Goal: Transaction & Acquisition: Purchase product/service

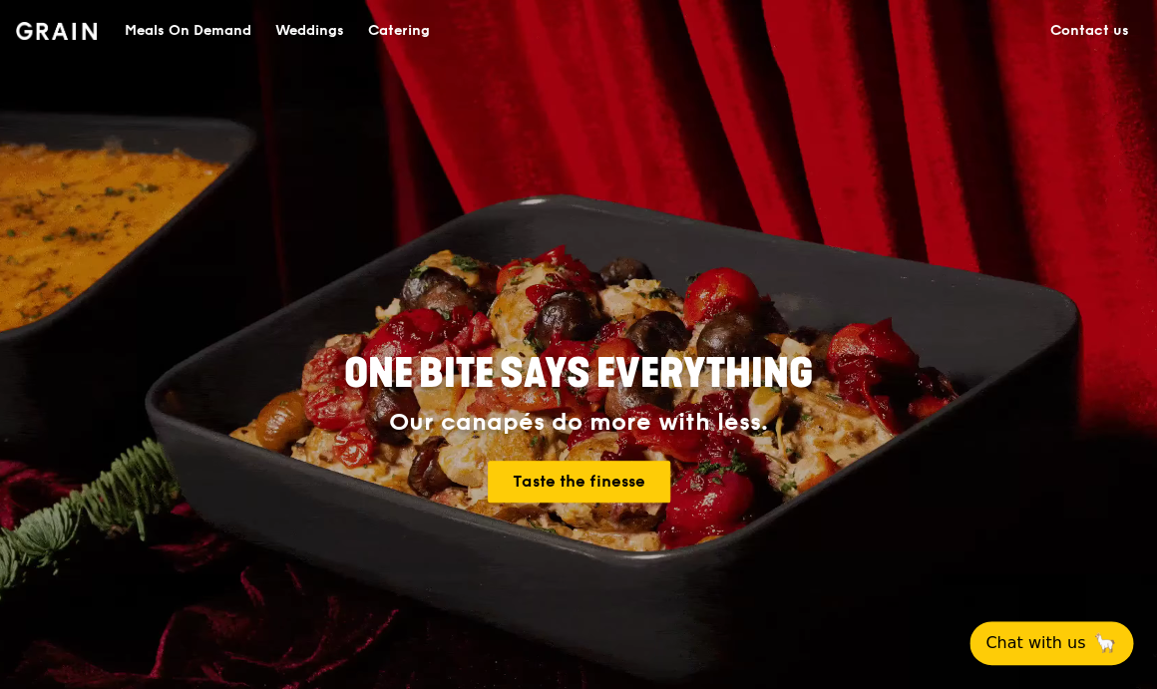
click at [199, 29] on div "Meals On Demand" at bounding box center [188, 31] width 127 height 60
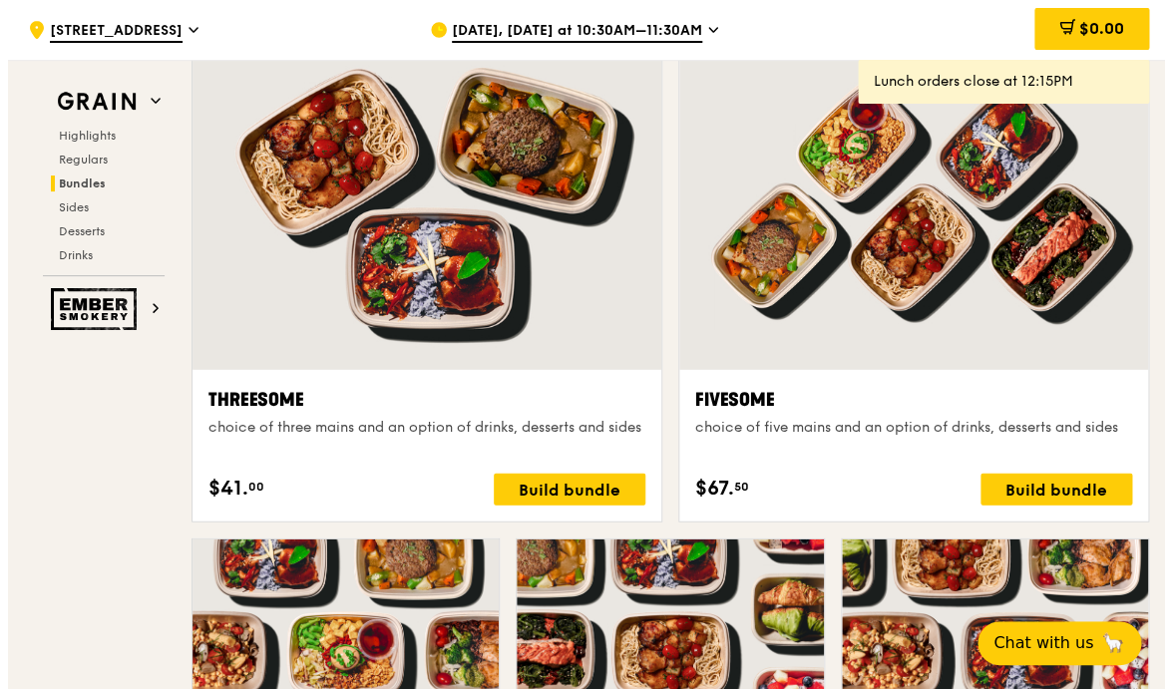
scroll to position [3507, 0]
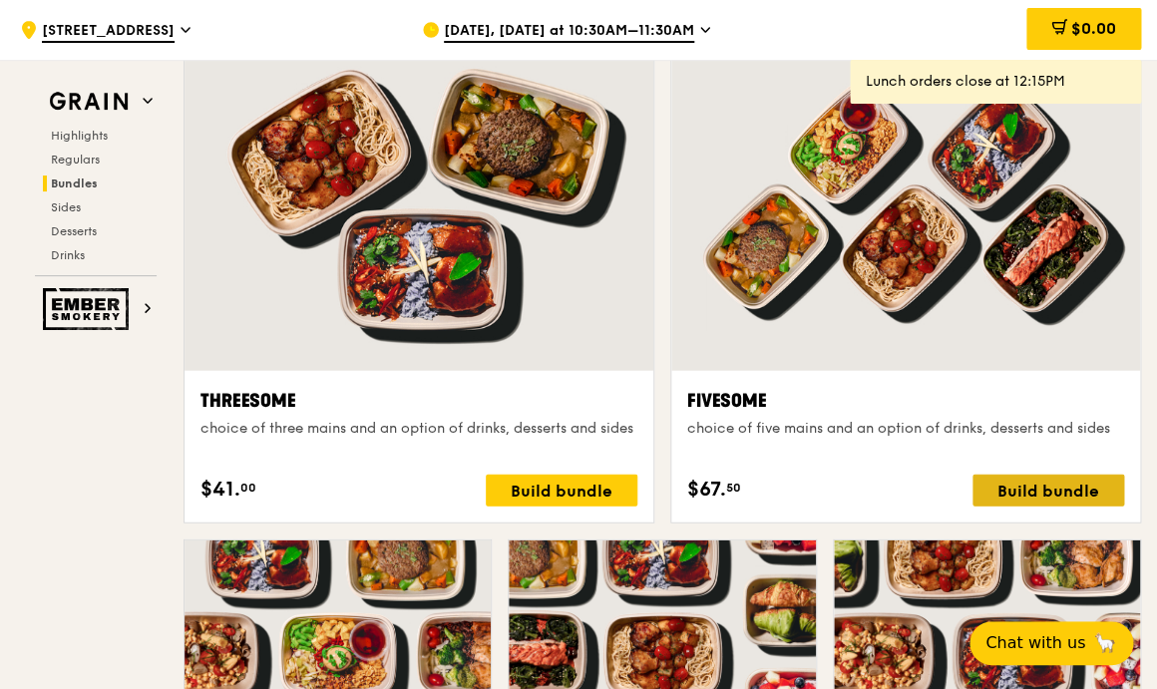
click at [1051, 493] on div "Build bundle" at bounding box center [1048, 491] width 152 height 32
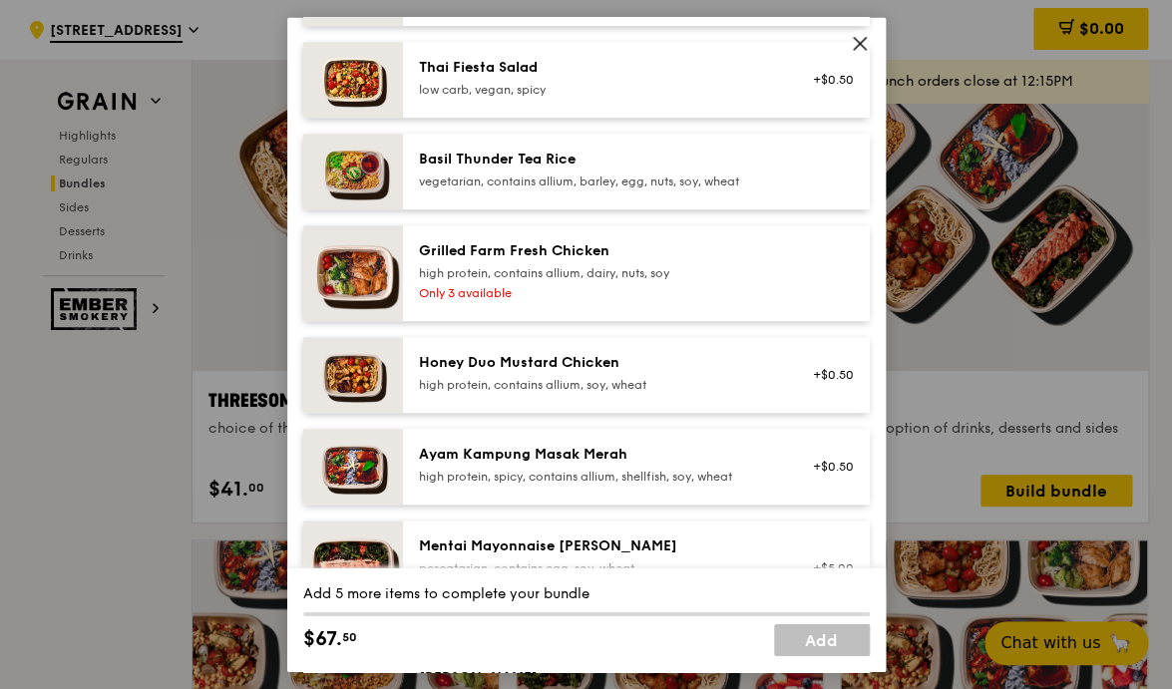
scroll to position [382, 0]
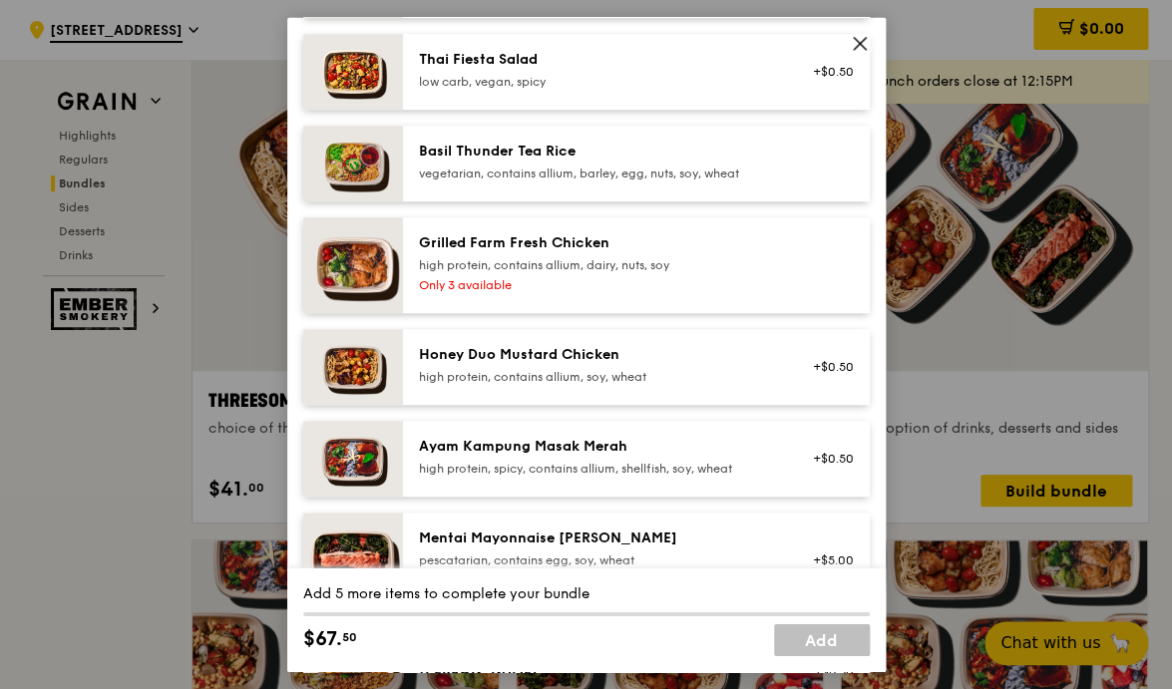
click at [576, 143] on div "Basil Thunder Tea Rice" at bounding box center [598, 151] width 358 height 20
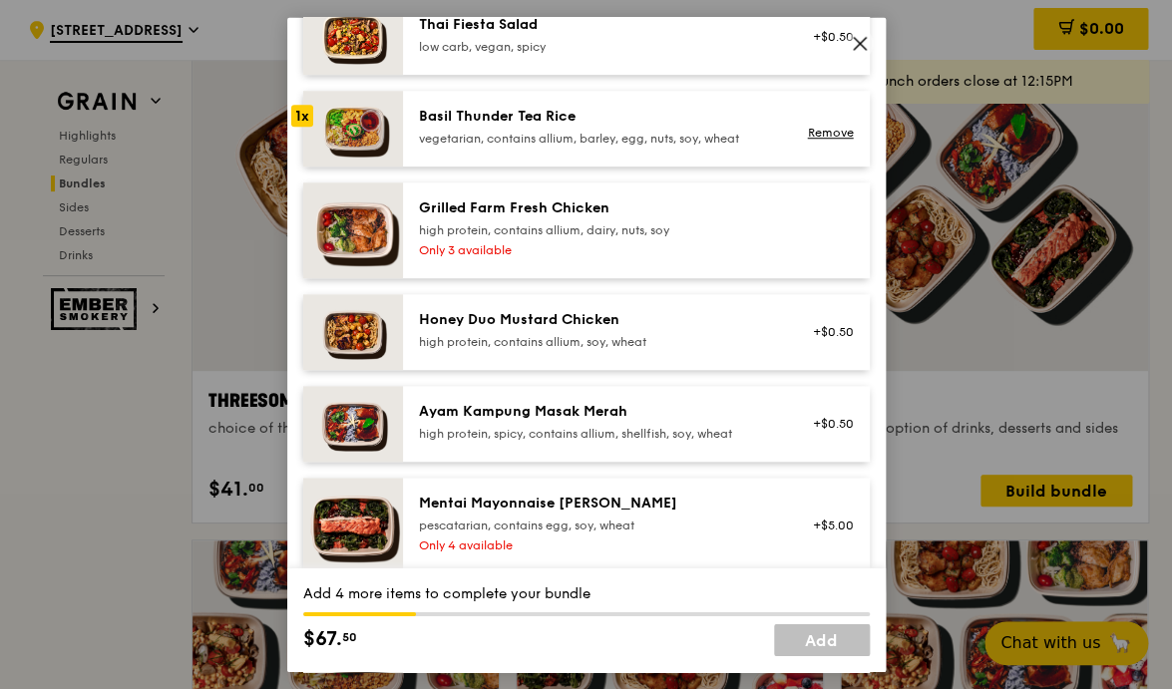
scroll to position [424, 0]
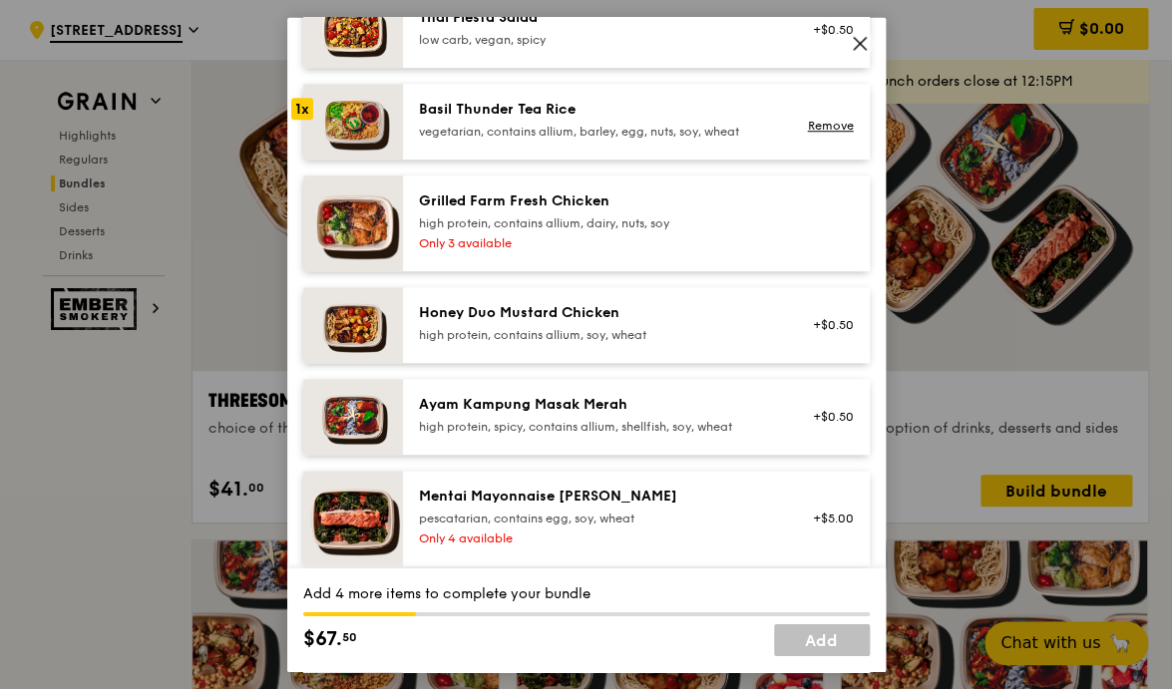
click at [546, 308] on div "Honey Duo Mustard Chicken" at bounding box center [598, 312] width 358 height 20
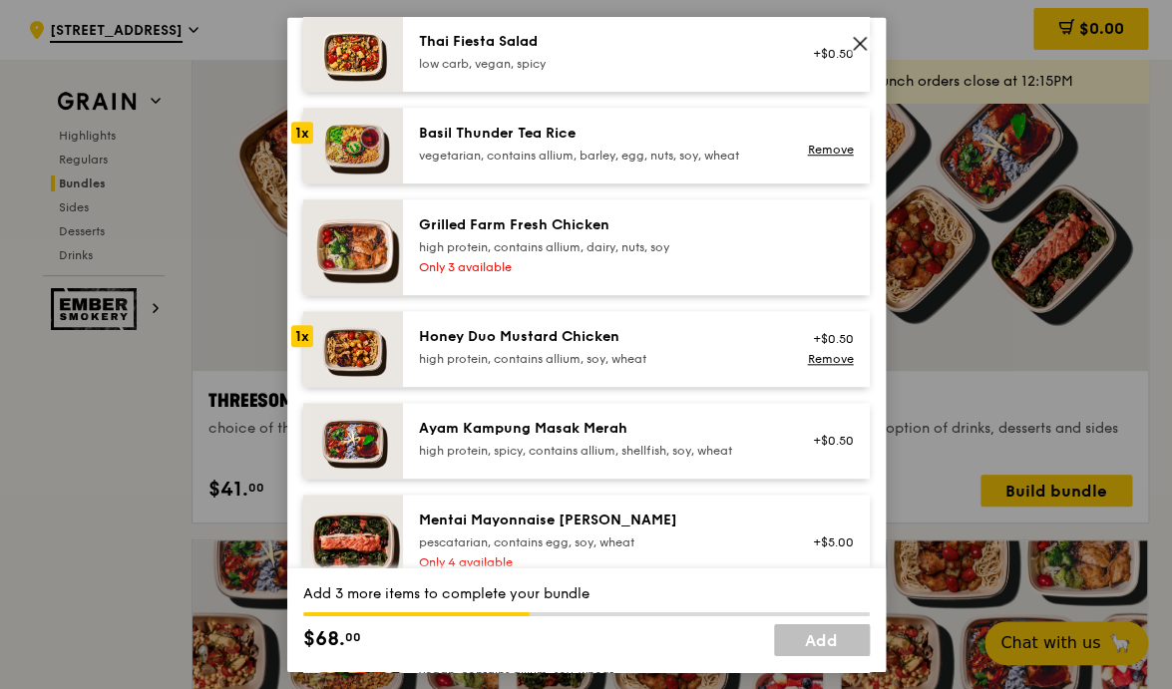
scroll to position [401, 0]
click at [636, 344] on div "Honey Duo Mustard Chicken" at bounding box center [598, 335] width 358 height 20
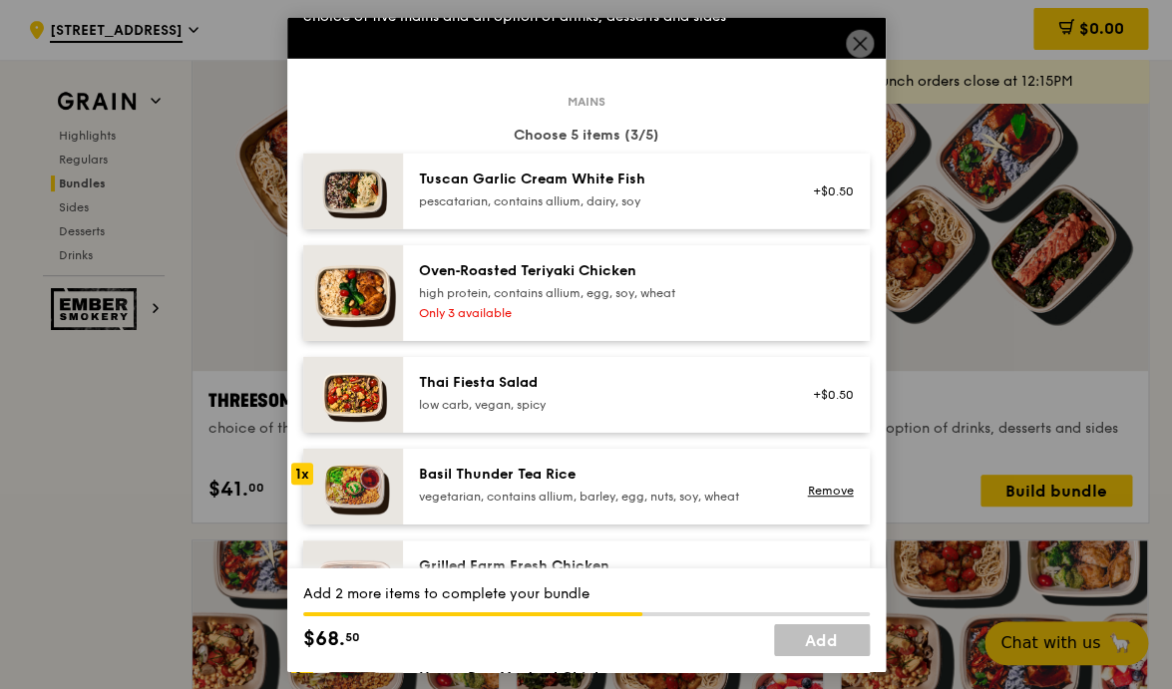
scroll to position [32, 0]
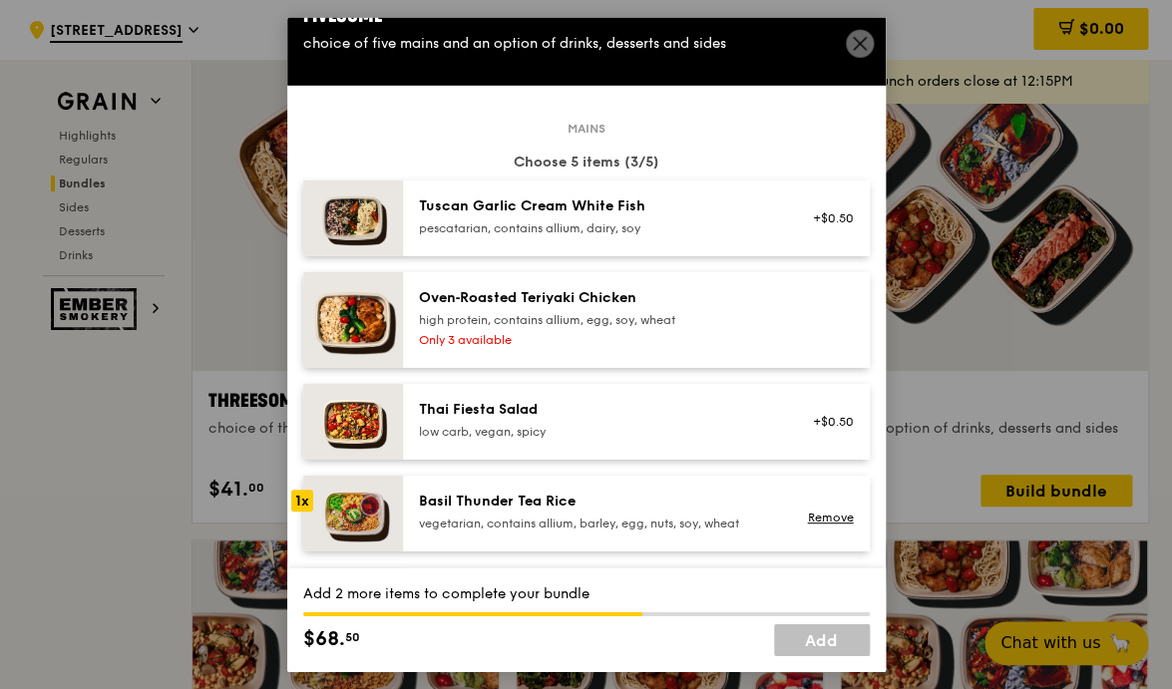
click at [608, 226] on div "pescatarian, contains allium, dairy, soy" at bounding box center [598, 227] width 358 height 16
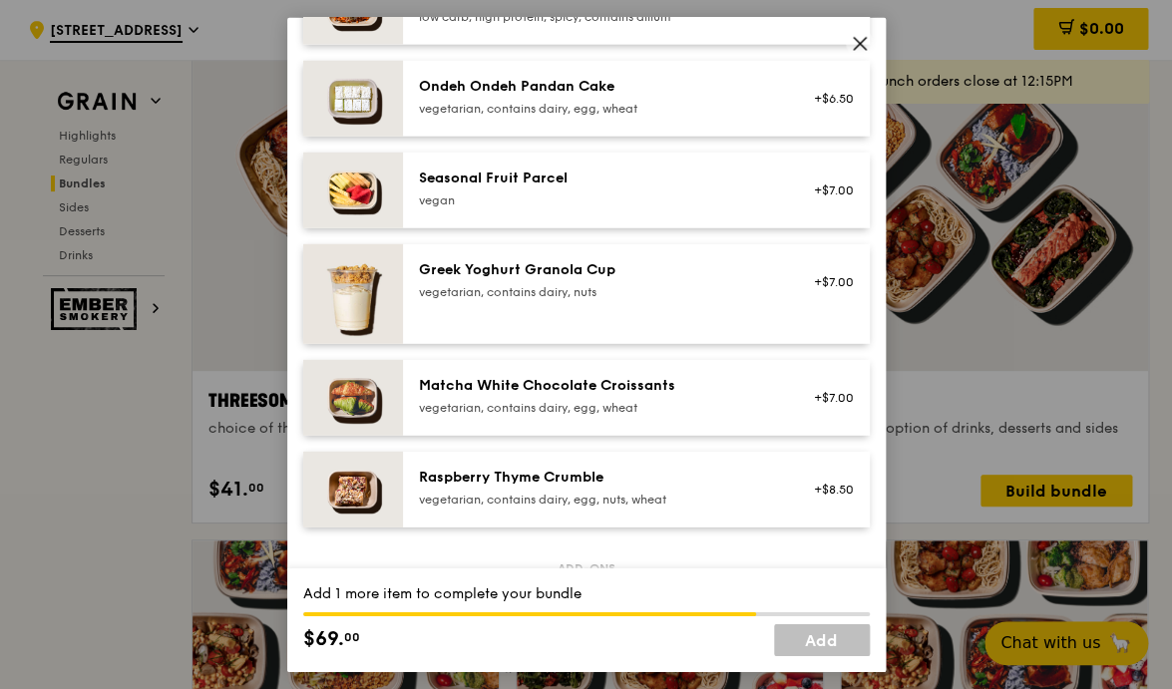
scroll to position [1594, 0]
click at [683, 377] on div "Matcha White Chocolate Croissants" at bounding box center [598, 384] width 358 height 20
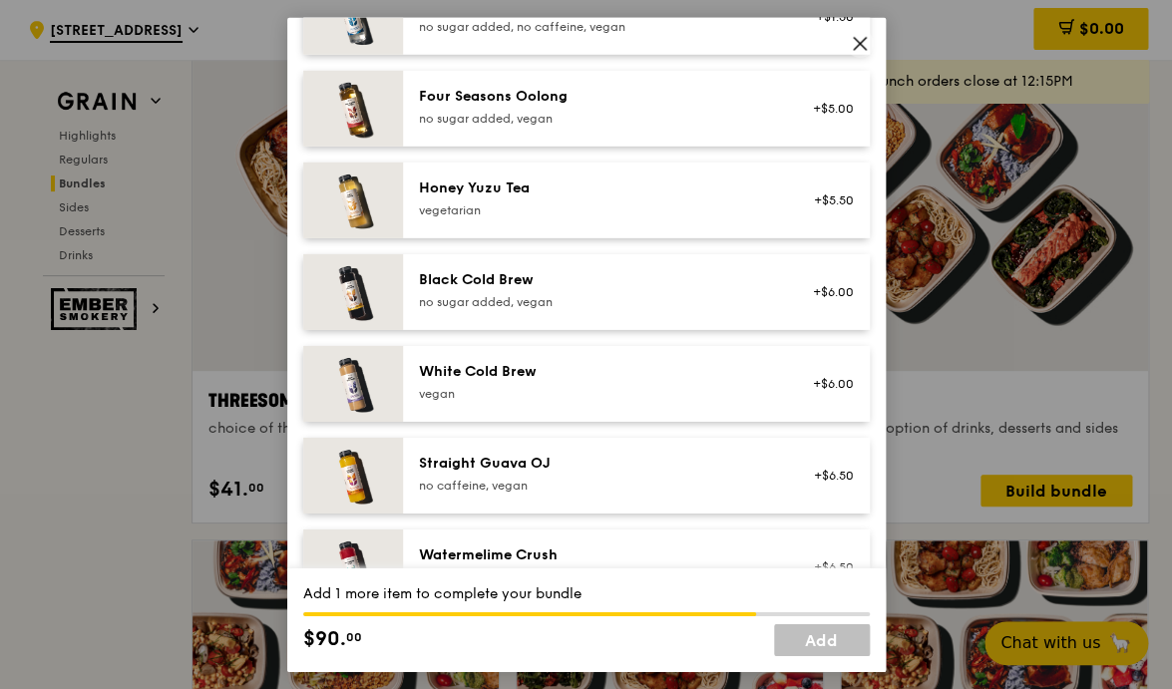
scroll to position [2470, 0]
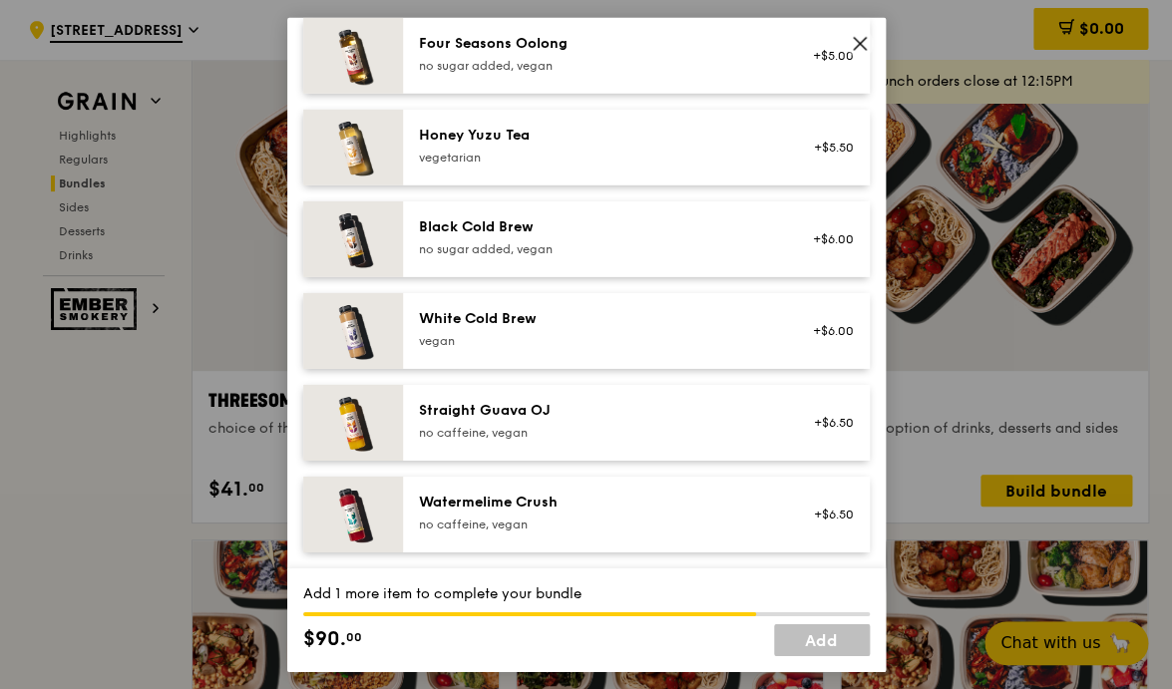
click at [727, 417] on div "Straight Guava OJ" at bounding box center [598, 410] width 358 height 20
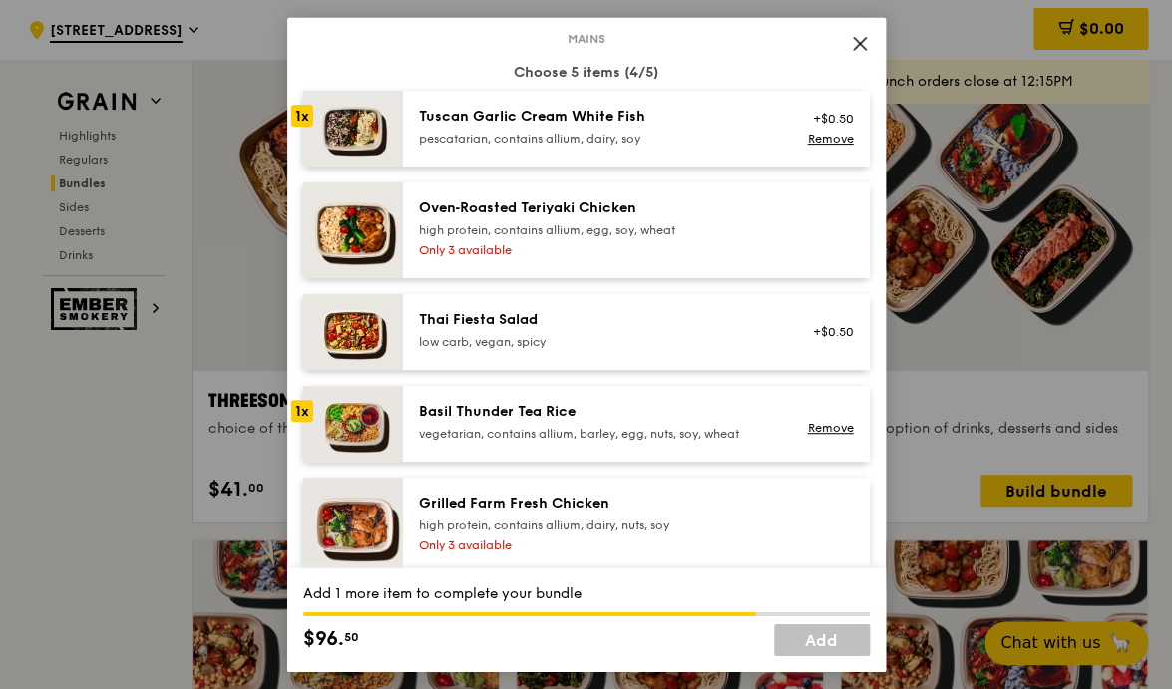
scroll to position [124, 0]
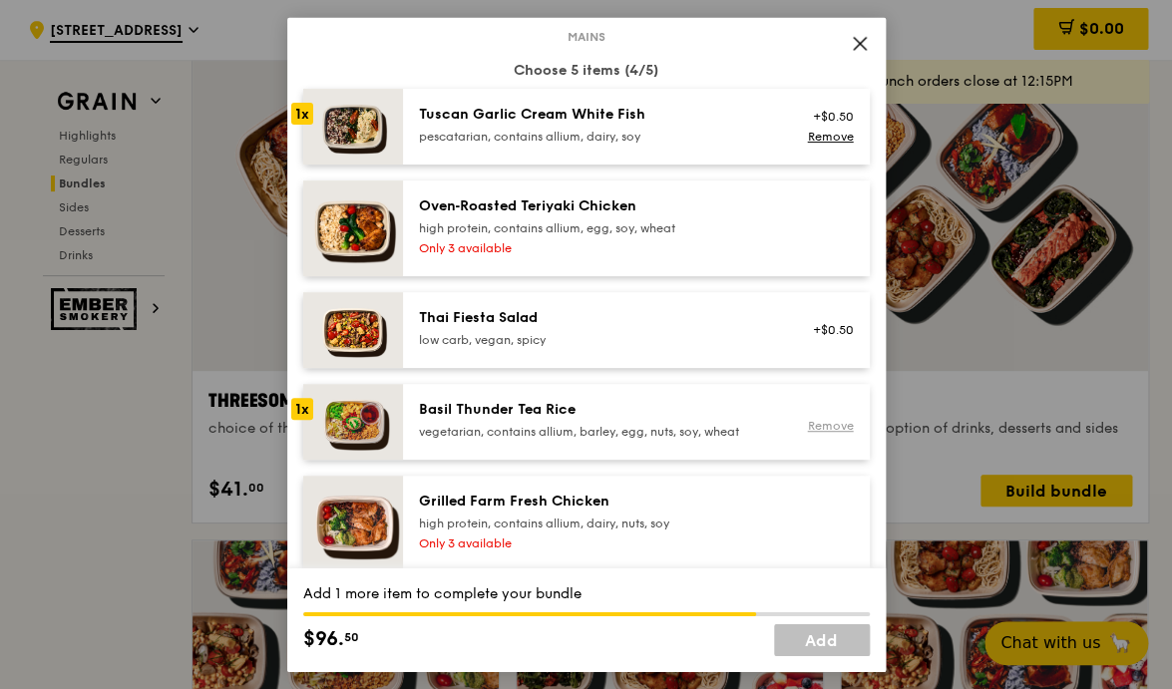
click at [807, 427] on link "Remove" at bounding box center [830, 426] width 46 height 14
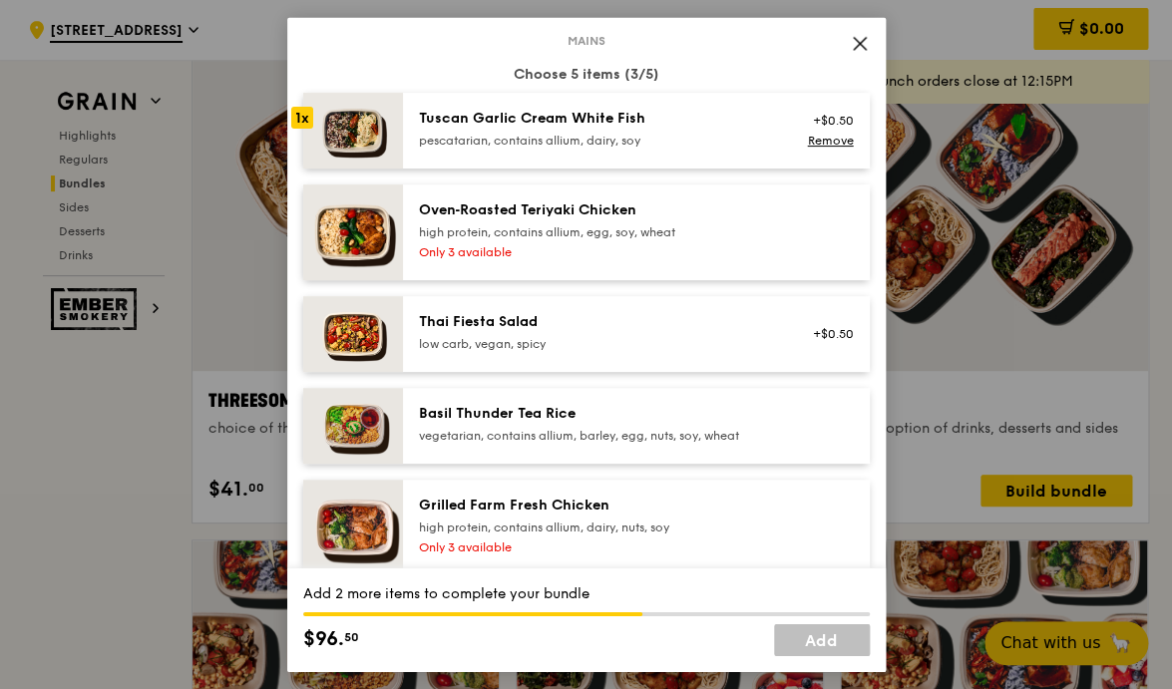
scroll to position [116, 0]
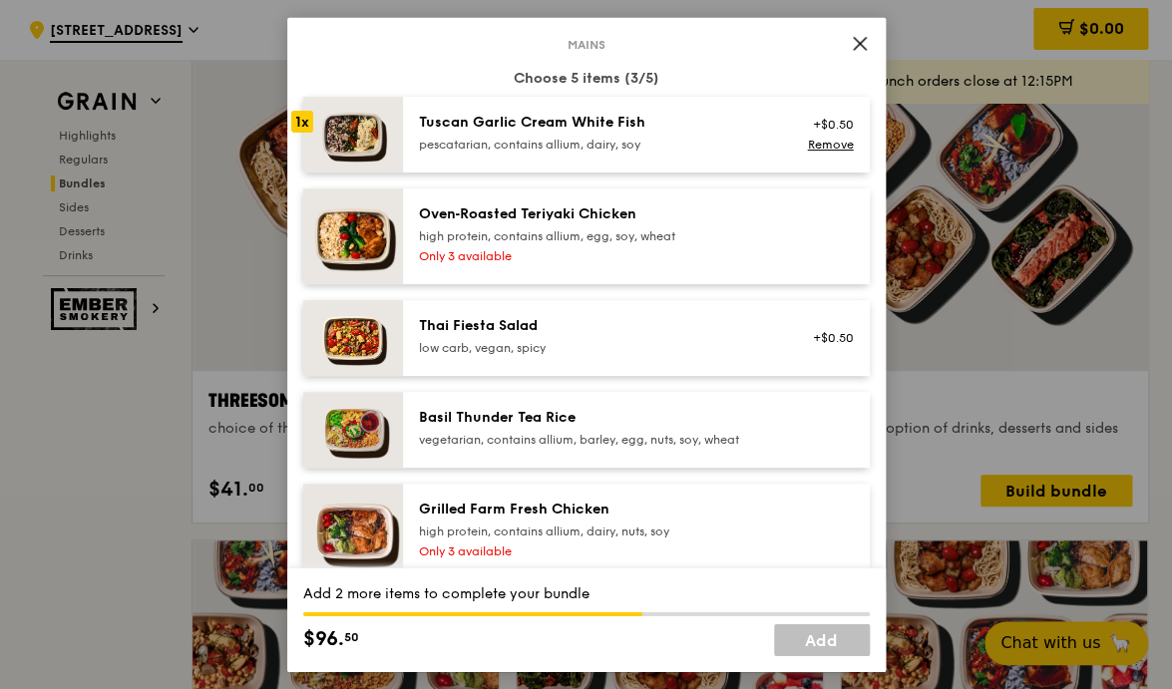
click at [526, 421] on div "Basil Thunder Tea Rice" at bounding box center [598, 417] width 358 height 20
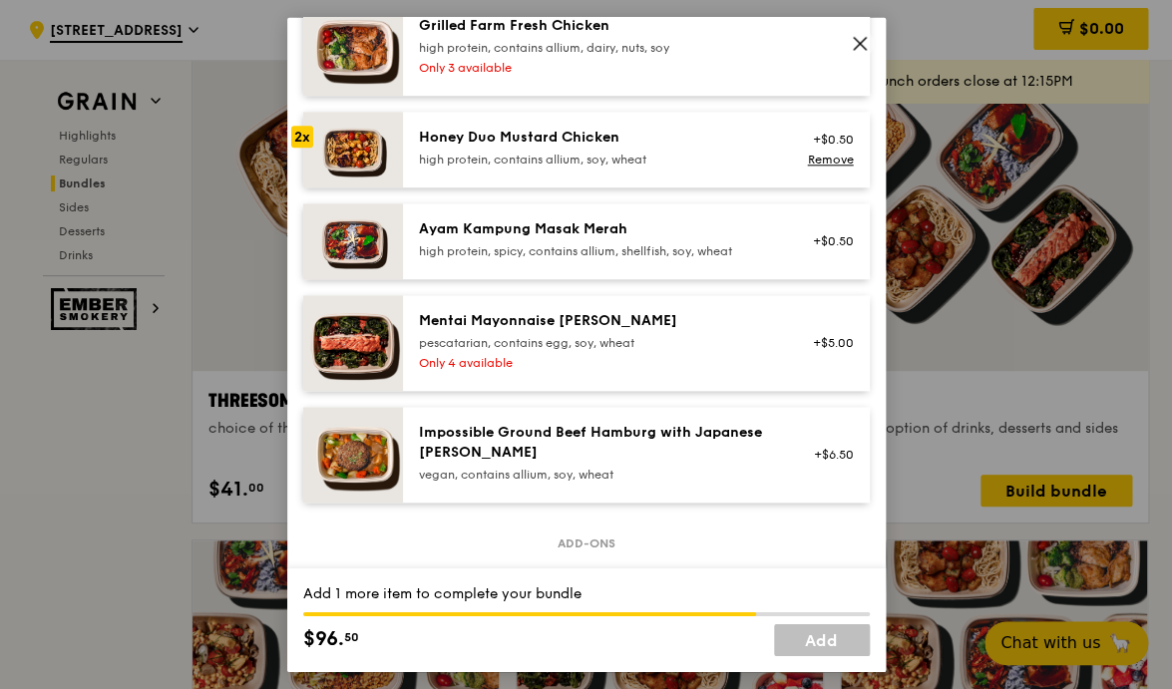
scroll to position [605, 0]
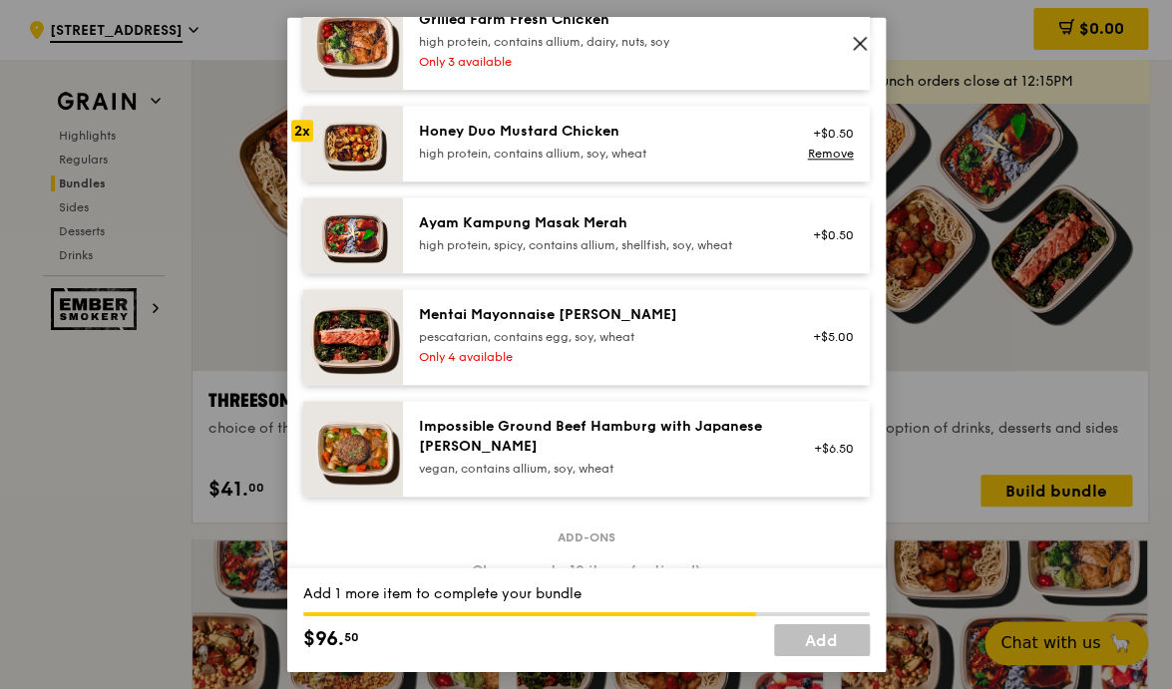
click at [656, 314] on div "Mentai Mayonnaise [PERSON_NAME]" at bounding box center [598, 314] width 358 height 20
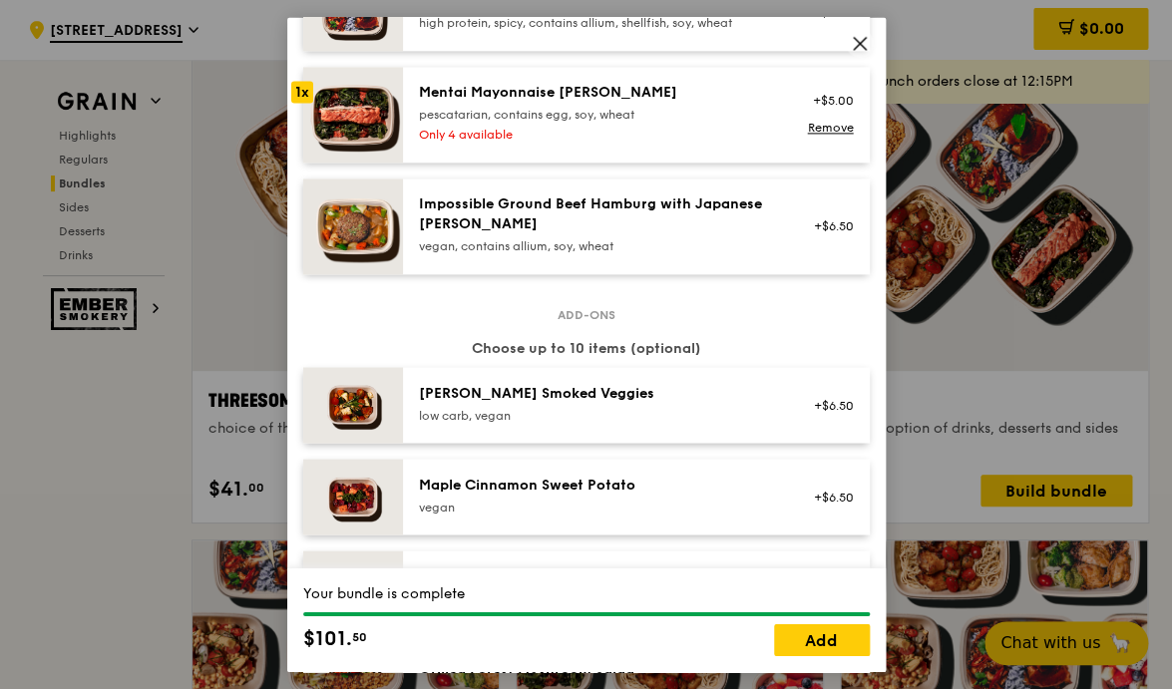
scroll to position [823, 0]
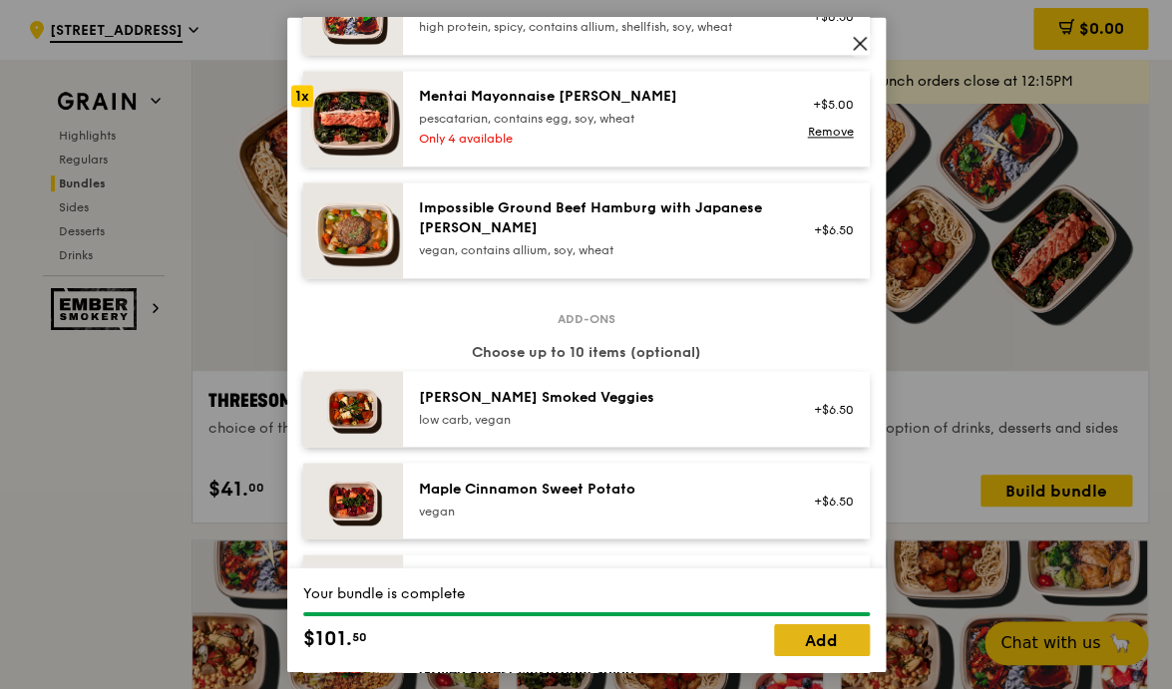
click at [801, 637] on link "Add" at bounding box center [822, 640] width 96 height 32
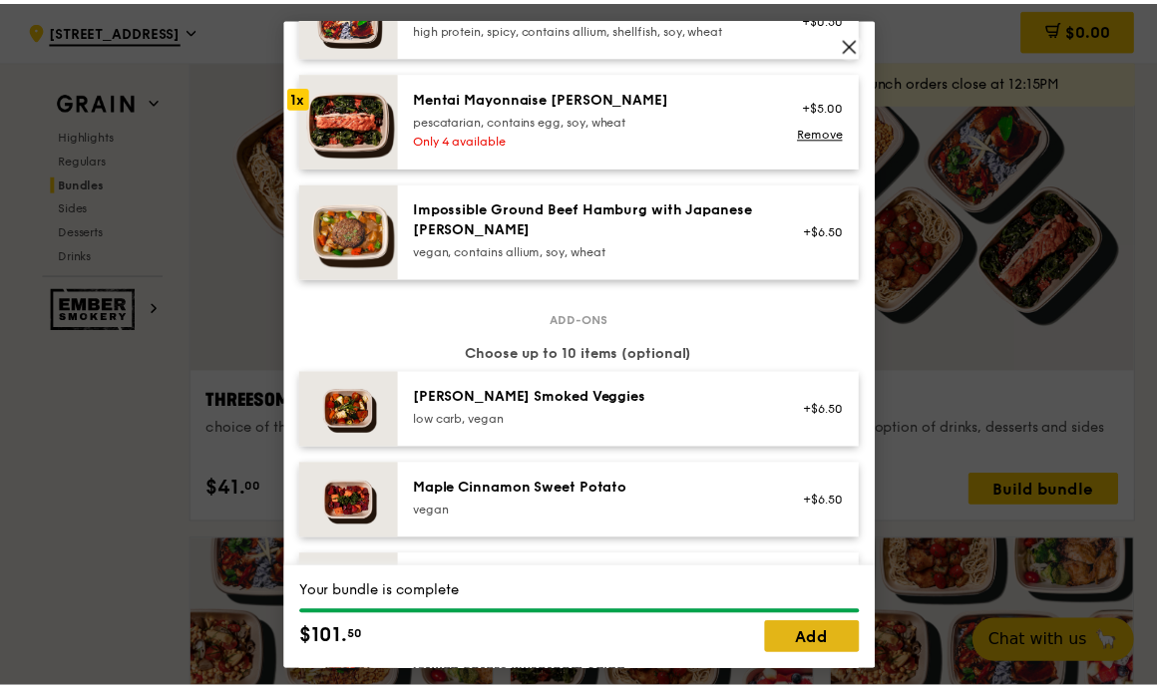
scroll to position [3507, 0]
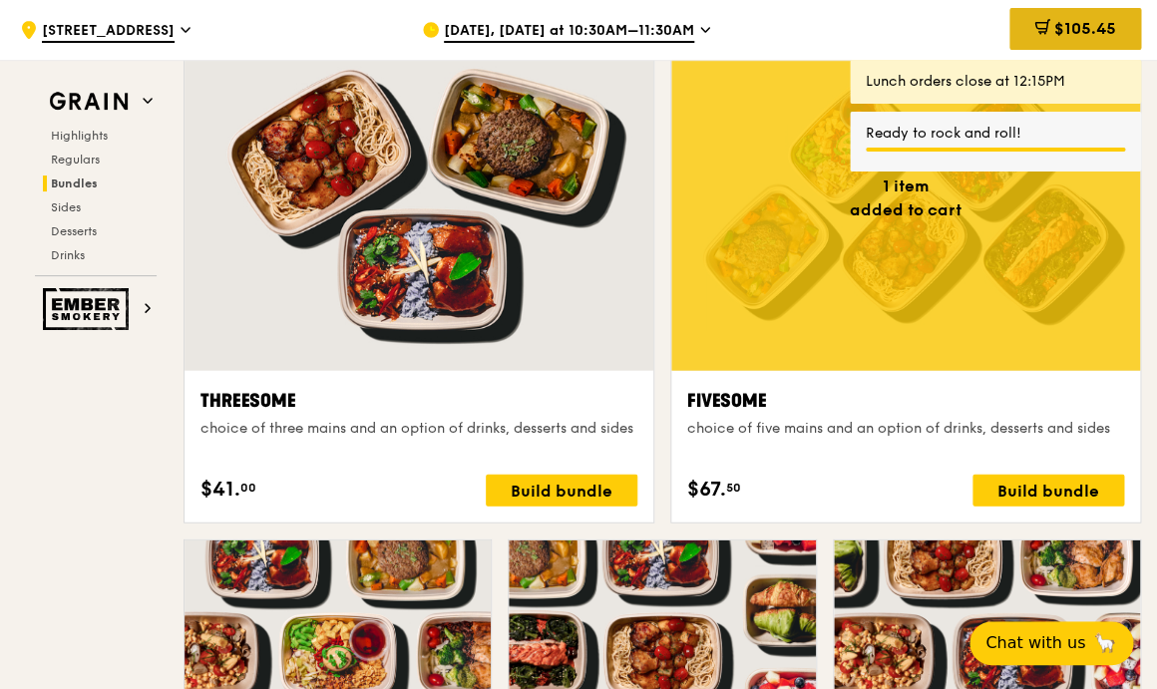
click at [1063, 27] on span "$105.45" at bounding box center [1085, 28] width 62 height 19
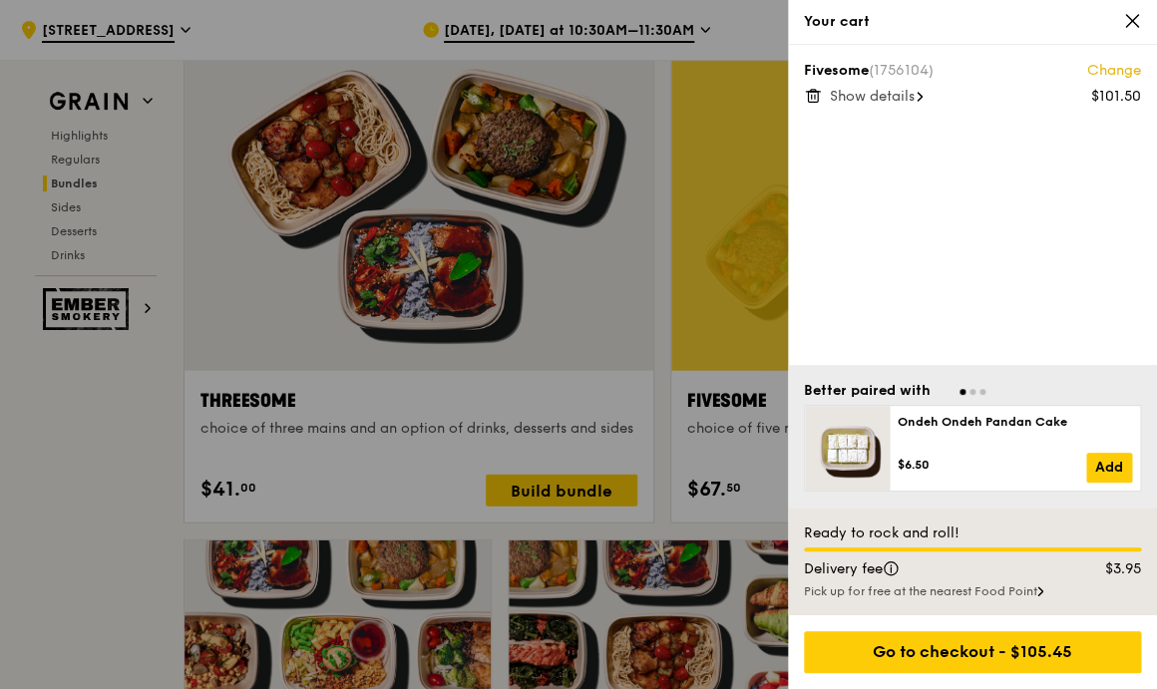
click at [880, 96] on span "Show details" at bounding box center [872, 96] width 85 height 17
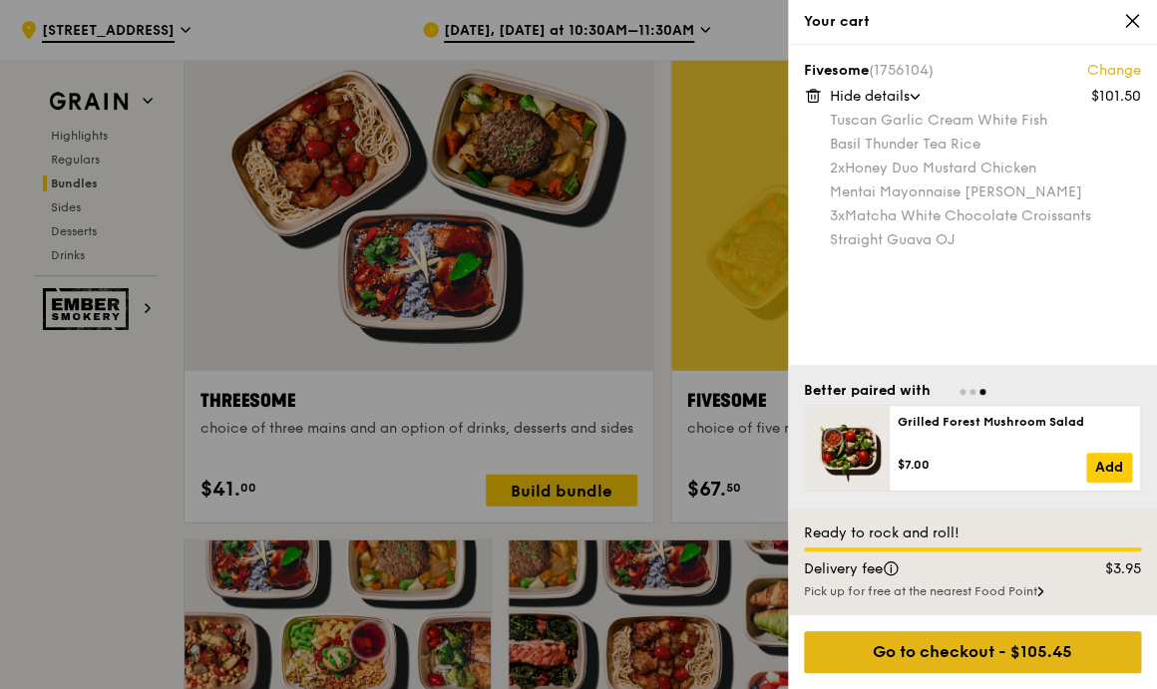
click at [946, 653] on div "Go to checkout - $105.45" at bounding box center [972, 652] width 337 height 42
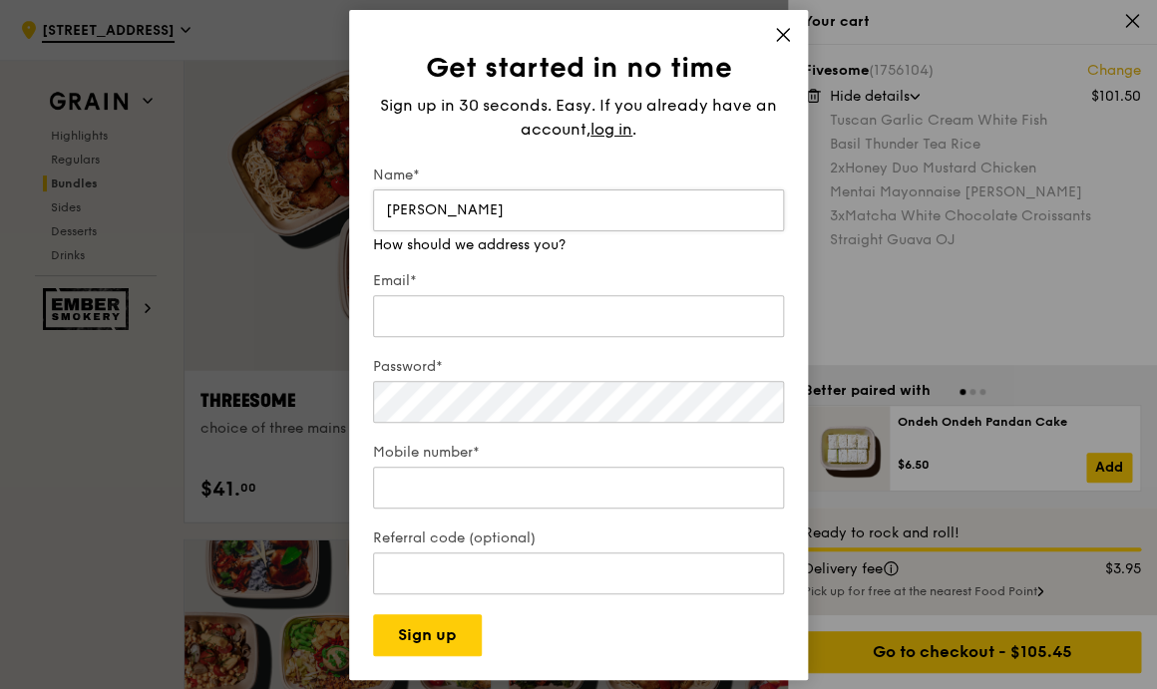
type input "[PERSON_NAME]"
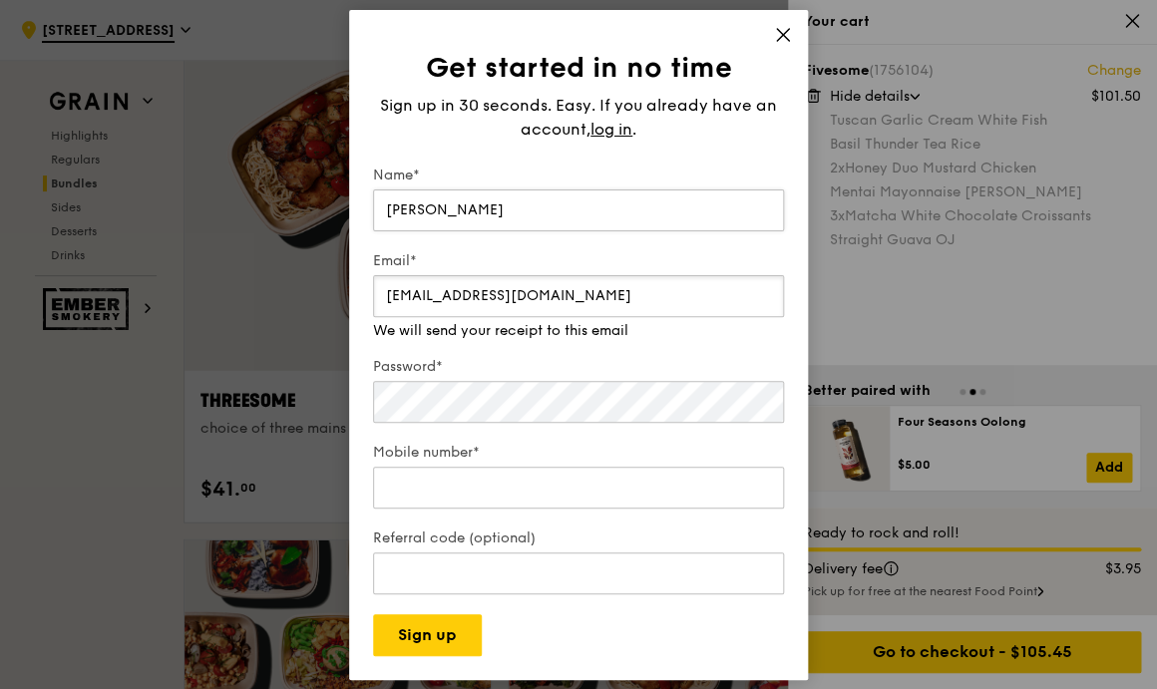
type input "[EMAIL_ADDRESS][DOMAIN_NAME]"
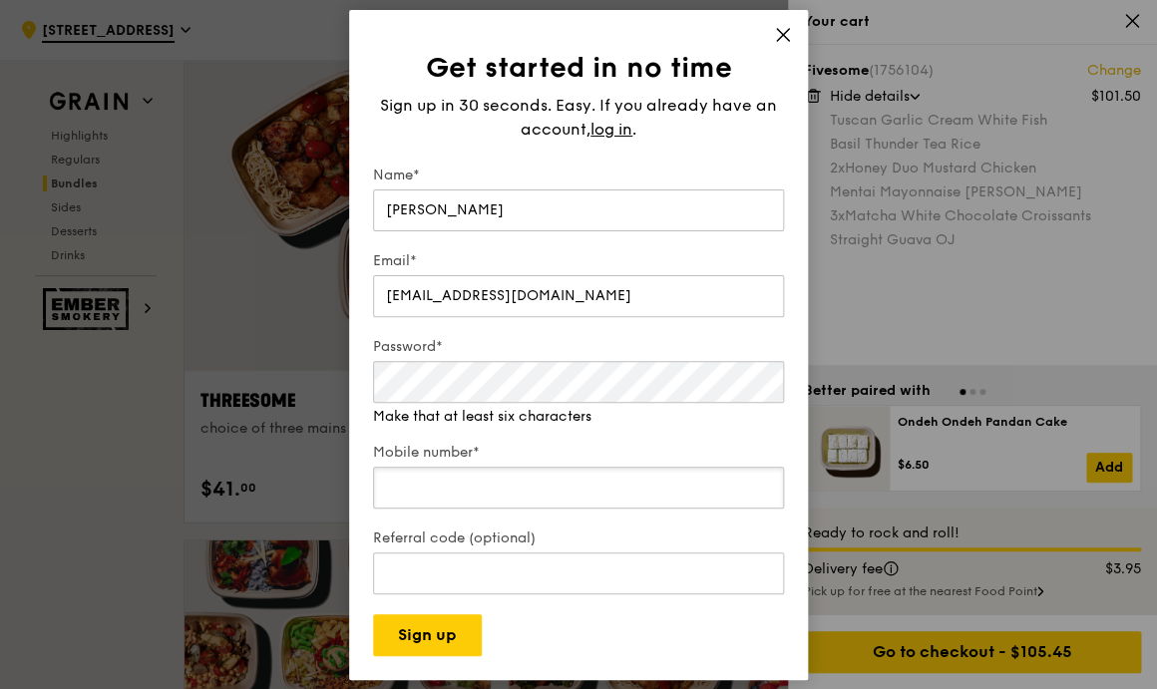
click at [451, 497] on input "Mobile number*" at bounding box center [578, 488] width 411 height 42
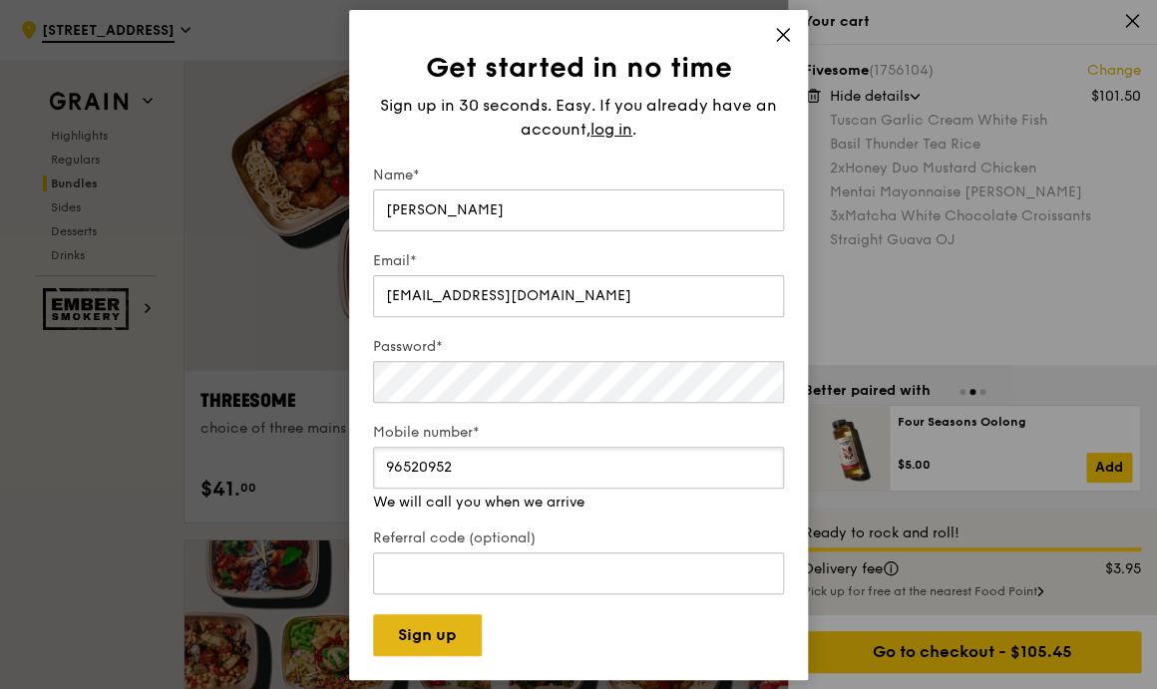
type input "96520952"
click at [429, 629] on button "Sign up" at bounding box center [427, 635] width 109 height 42
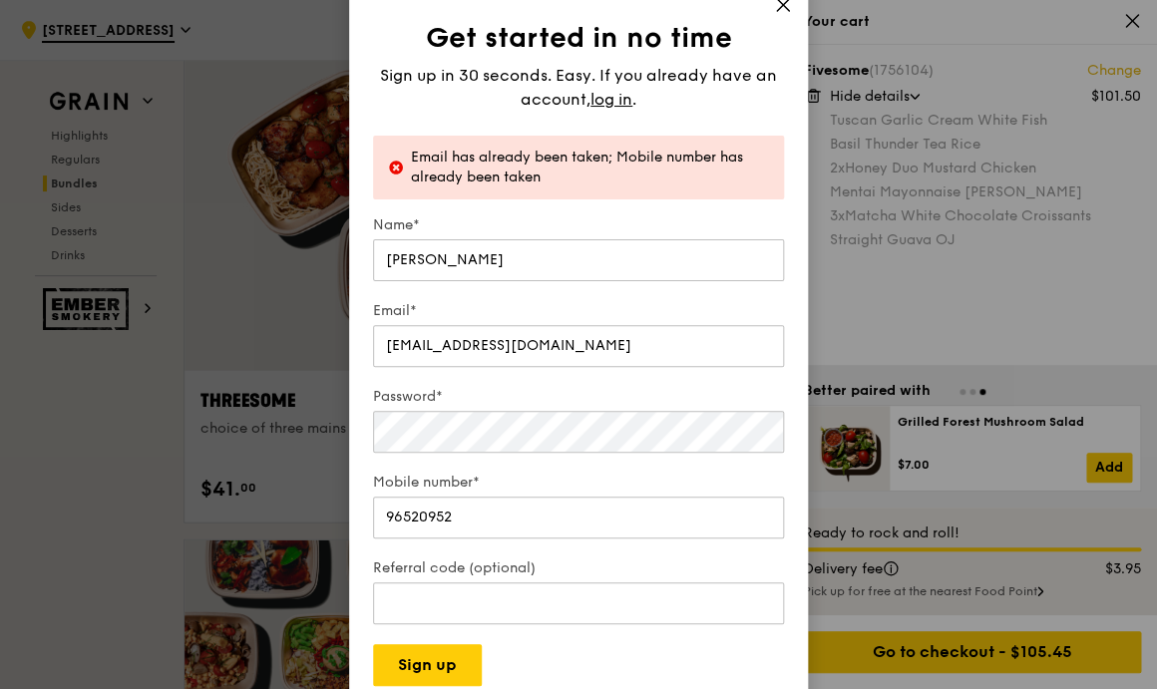
click at [784, 8] on icon at bounding box center [783, 5] width 18 height 18
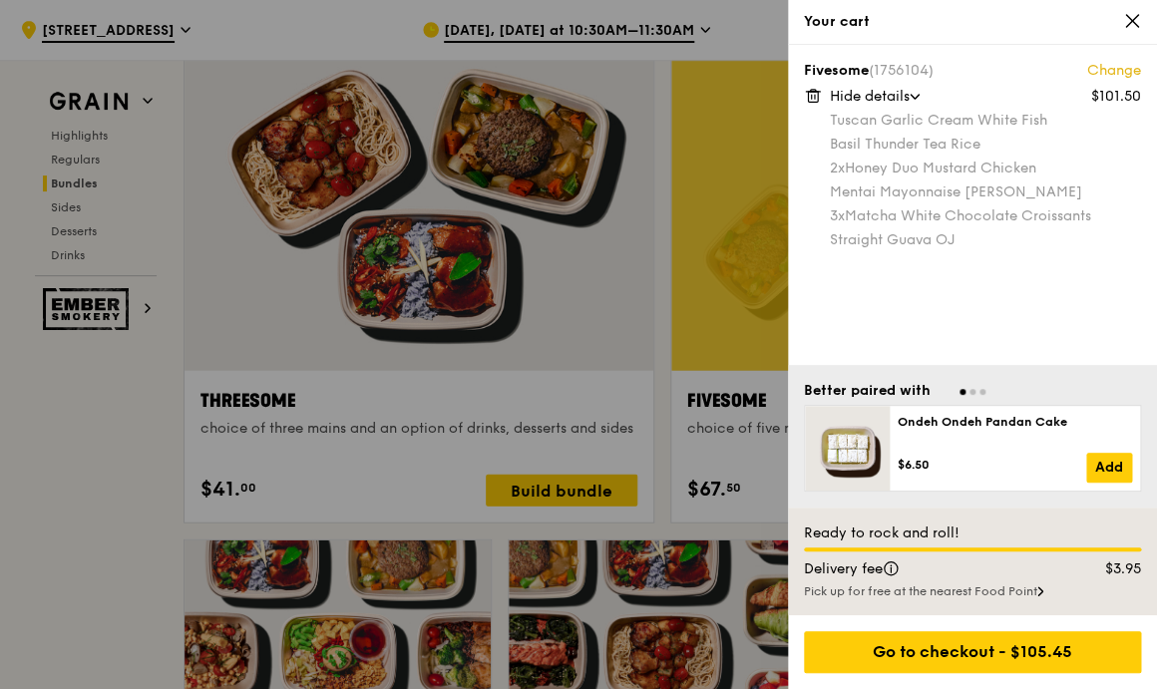
click at [1133, 25] on icon at bounding box center [1132, 21] width 18 height 18
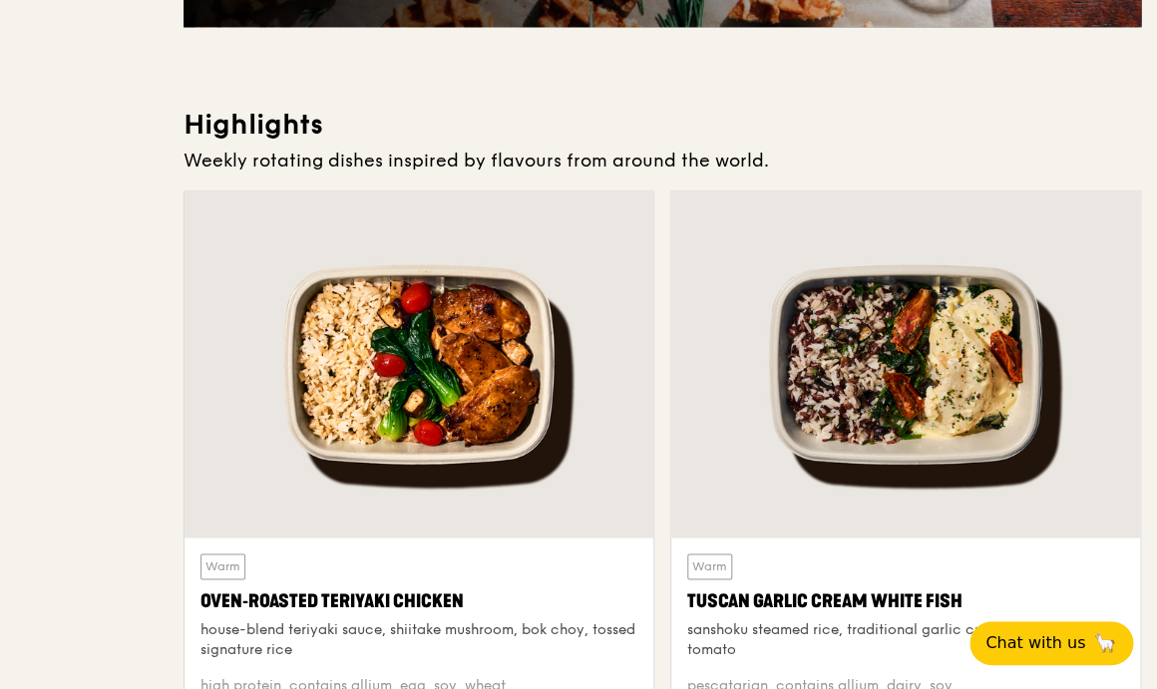
scroll to position [0, 0]
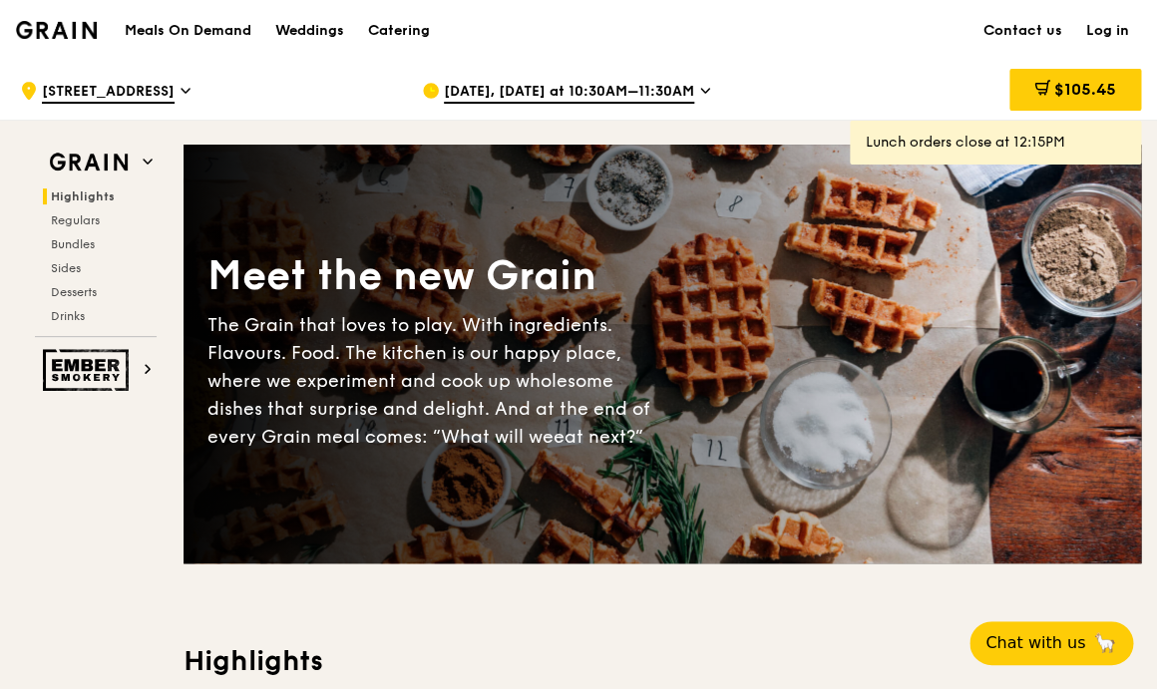
click at [1109, 37] on link "Log in" at bounding box center [1107, 31] width 67 height 60
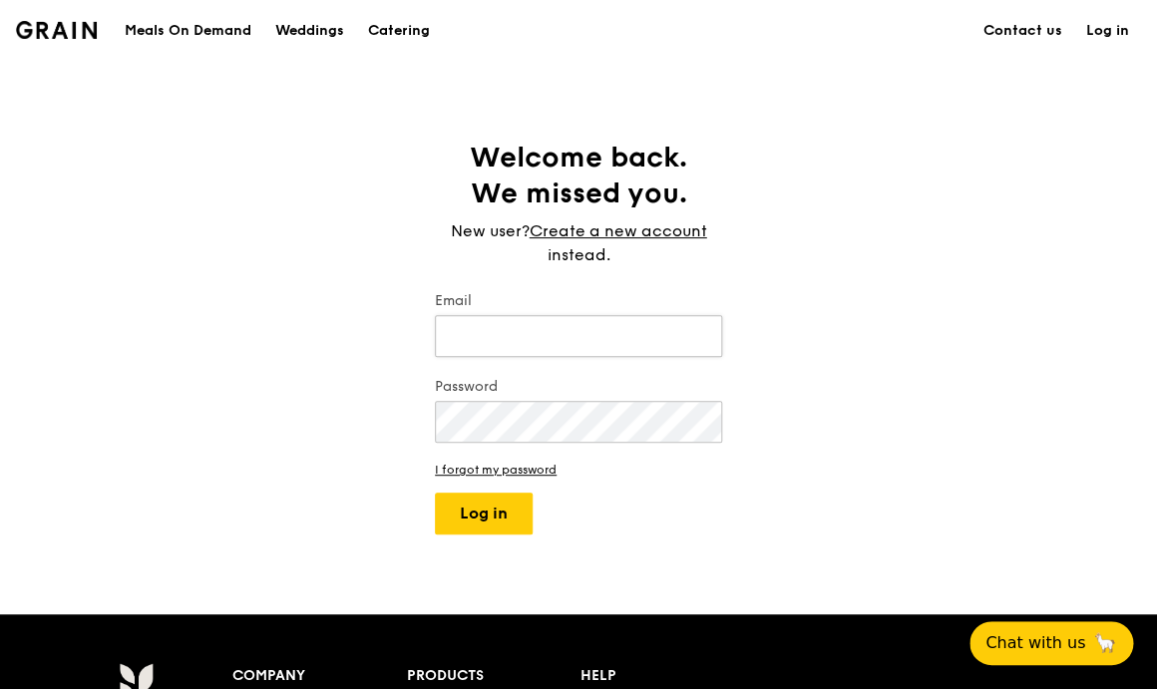
click at [563, 324] on input "Email" at bounding box center [578, 336] width 287 height 42
type input "[EMAIL_ADDRESS][DOMAIN_NAME]"
click at [481, 513] on button "Log in" at bounding box center [484, 514] width 98 height 42
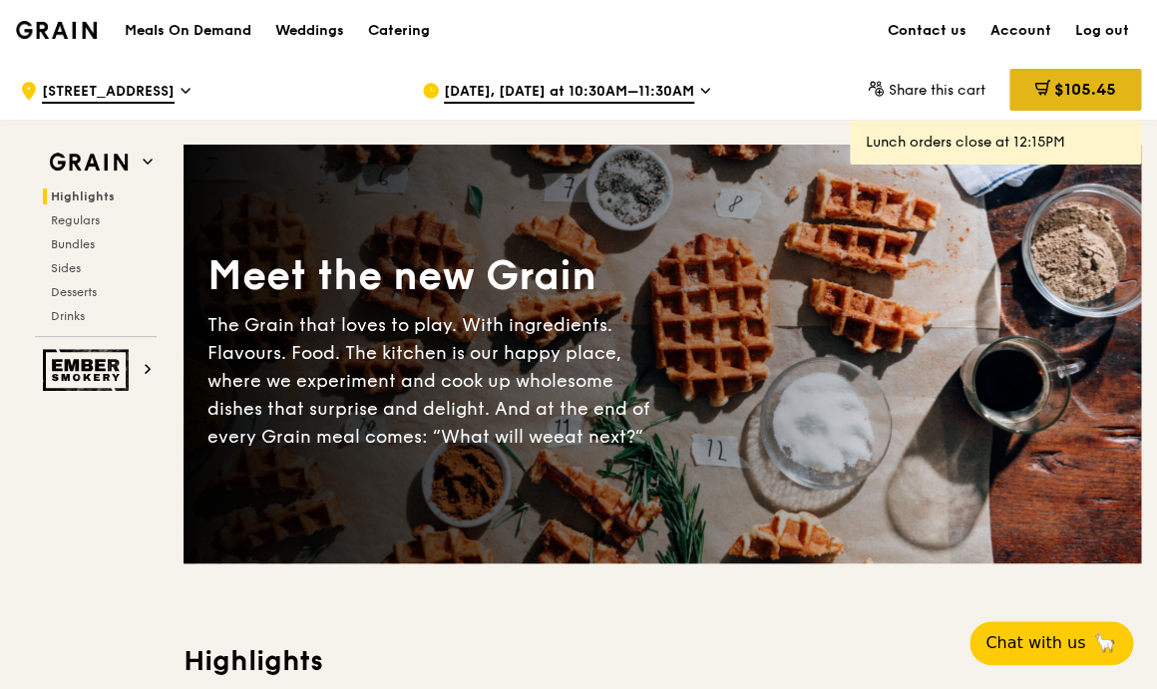
click at [1107, 80] on div "$105.45" at bounding box center [1075, 90] width 132 height 42
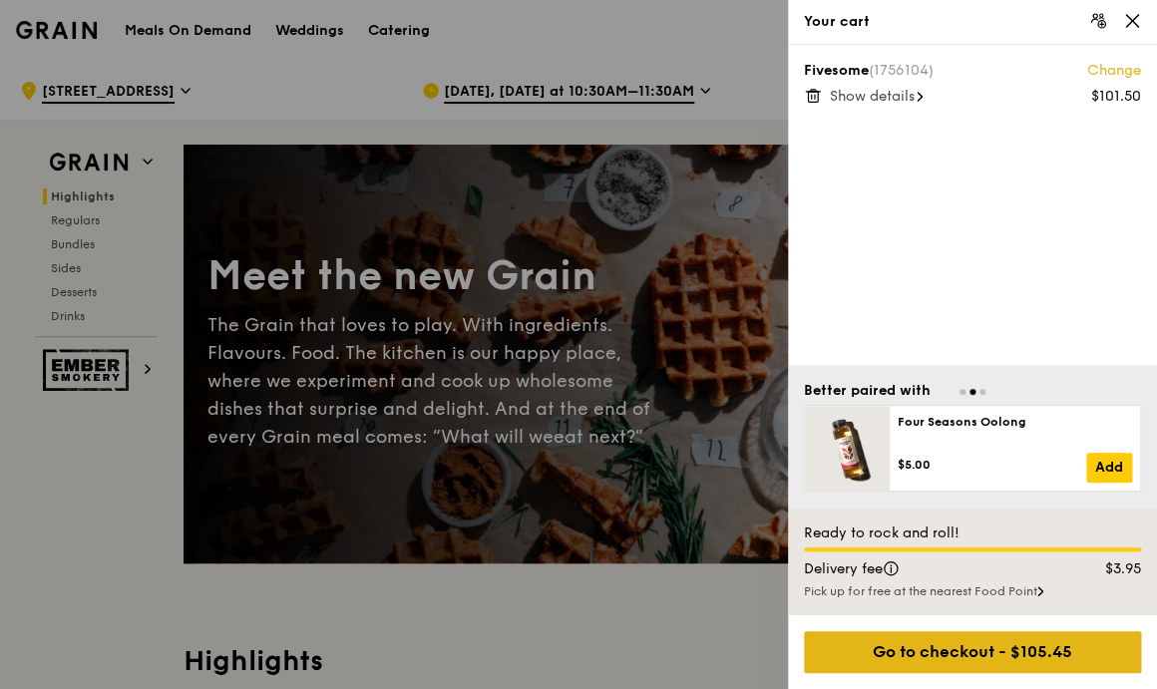
click at [998, 649] on div "Go to checkout - $105.45" at bounding box center [972, 652] width 337 height 42
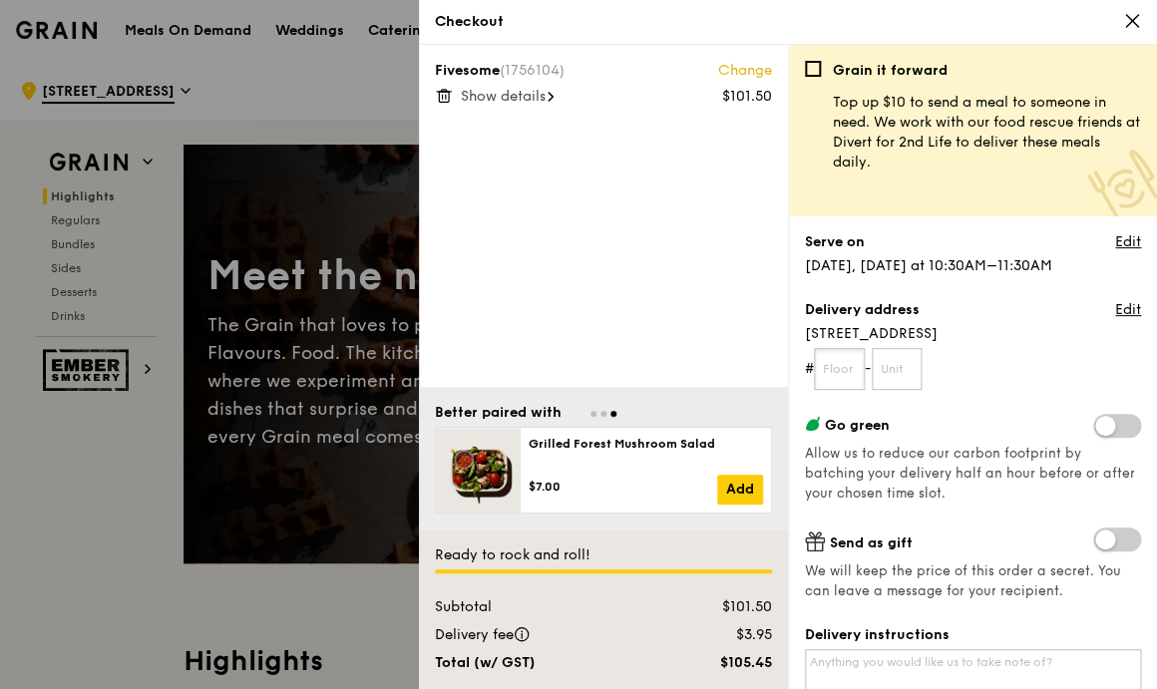
click at [843, 367] on input "text" at bounding box center [839, 369] width 51 height 42
type input "01"
click at [906, 370] on input "text" at bounding box center [897, 369] width 51 height 42
type input "01"
click at [1109, 436] on span at bounding box center [1117, 426] width 48 height 24
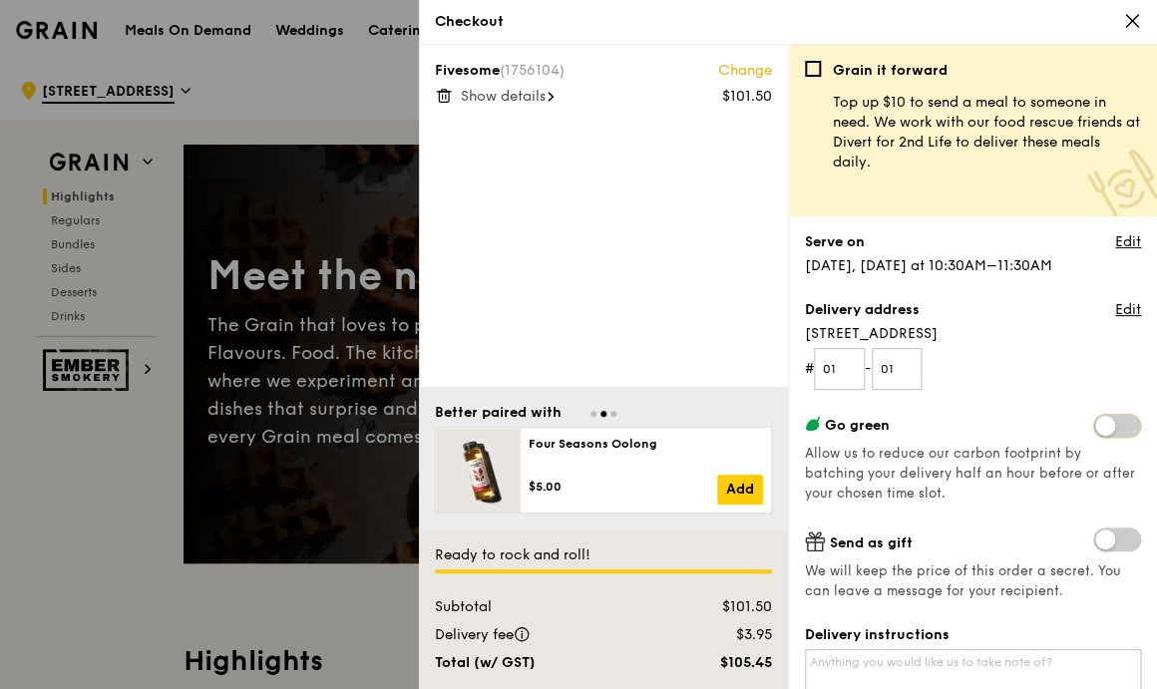
click at [1097, 428] on input "checkbox" at bounding box center [1097, 428] width 0 height 0
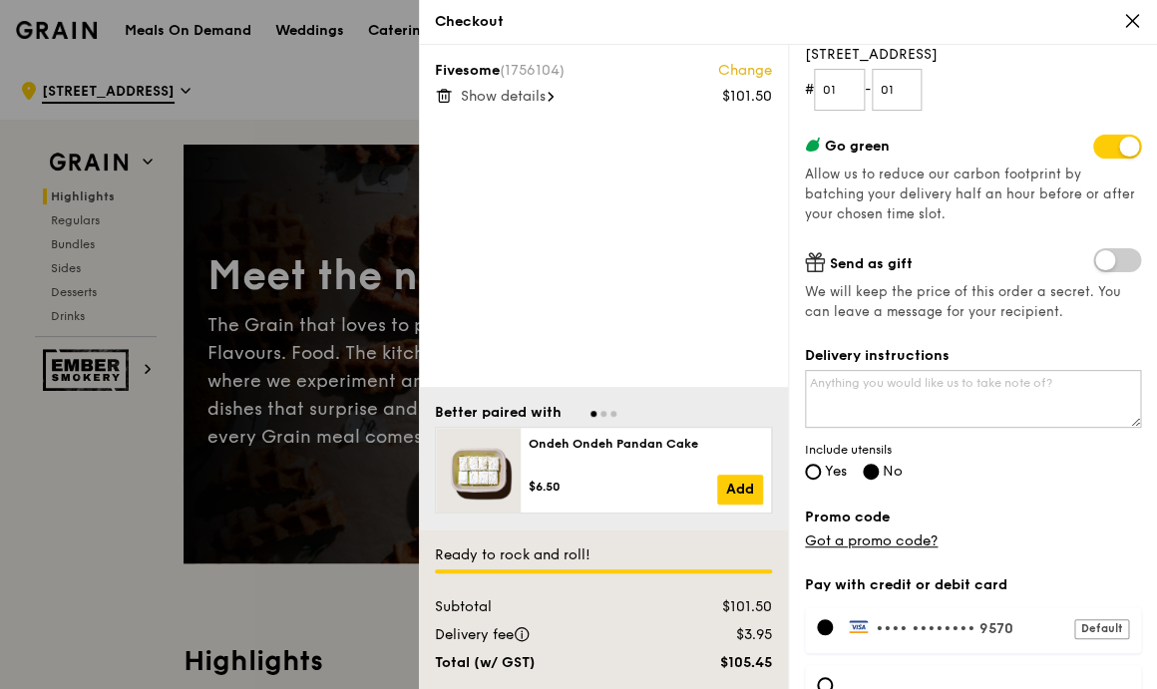
scroll to position [391, 0]
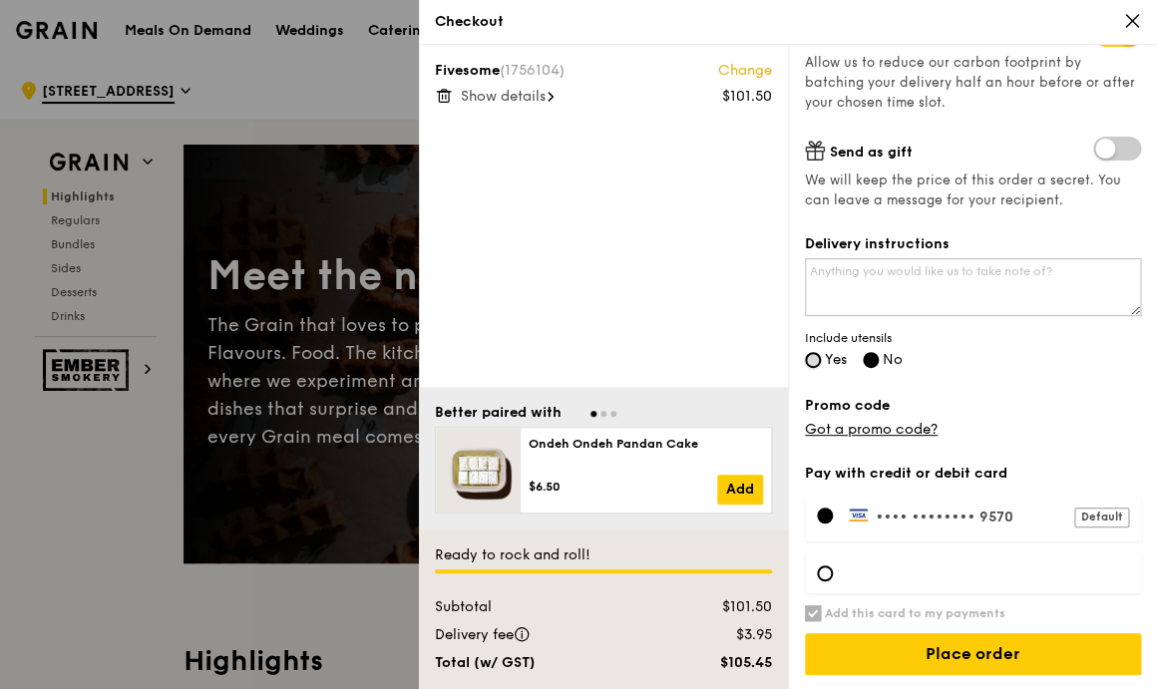
click at [814, 355] on input "Yes" at bounding box center [813, 360] width 16 height 16
radio input "true"
radio input "false"
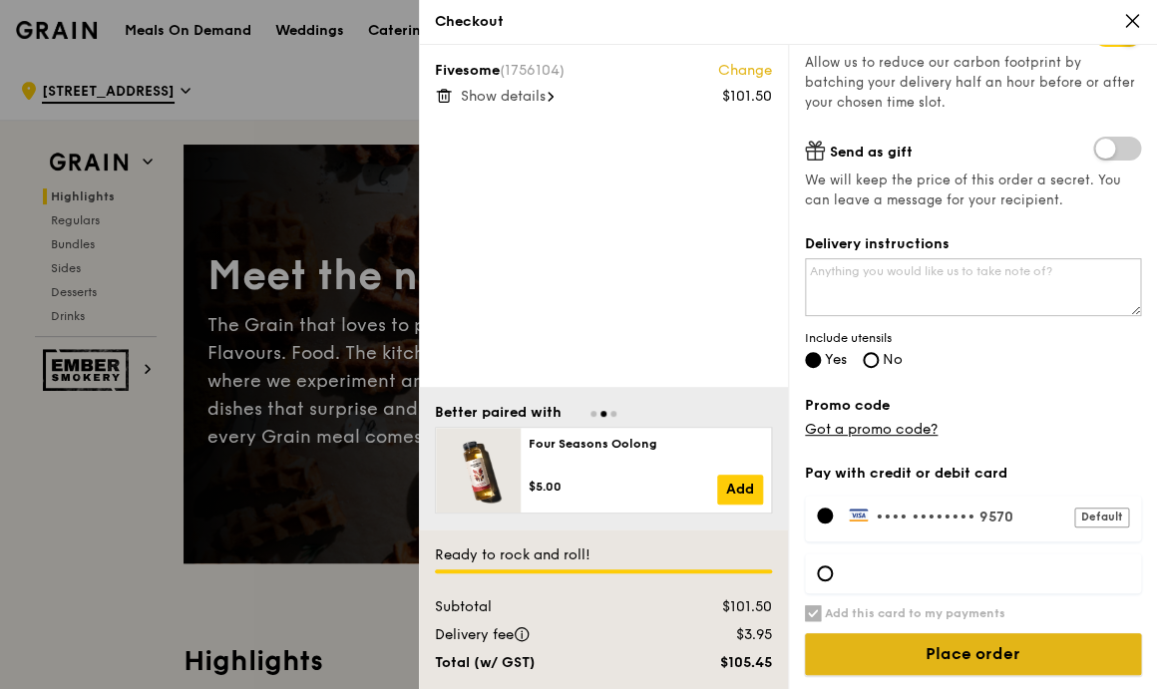
click at [953, 652] on input "Place order" at bounding box center [973, 654] width 336 height 42
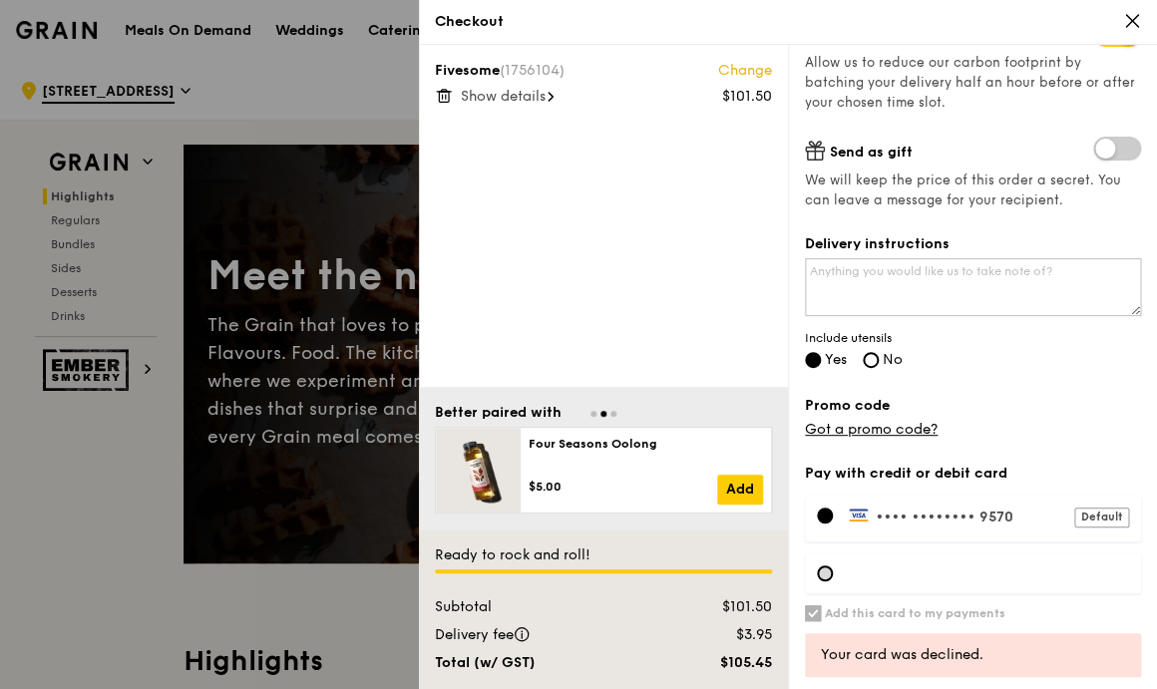
click at [827, 568] on div at bounding box center [825, 573] width 16 height 16
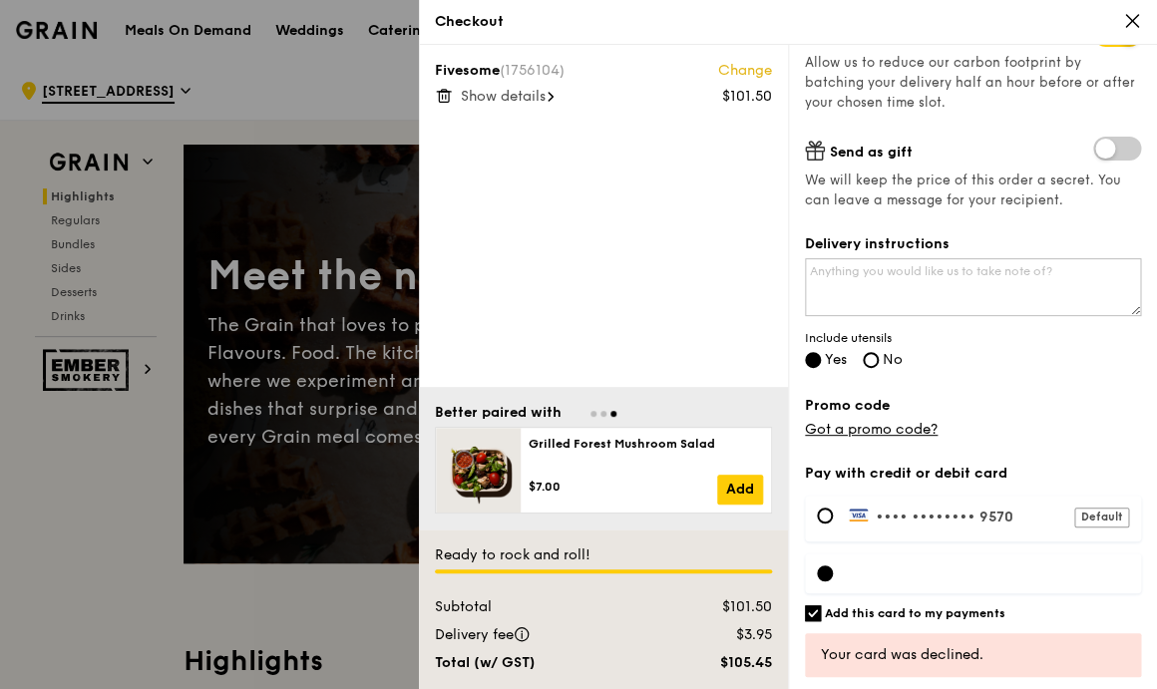
scroll to position [447, 0]
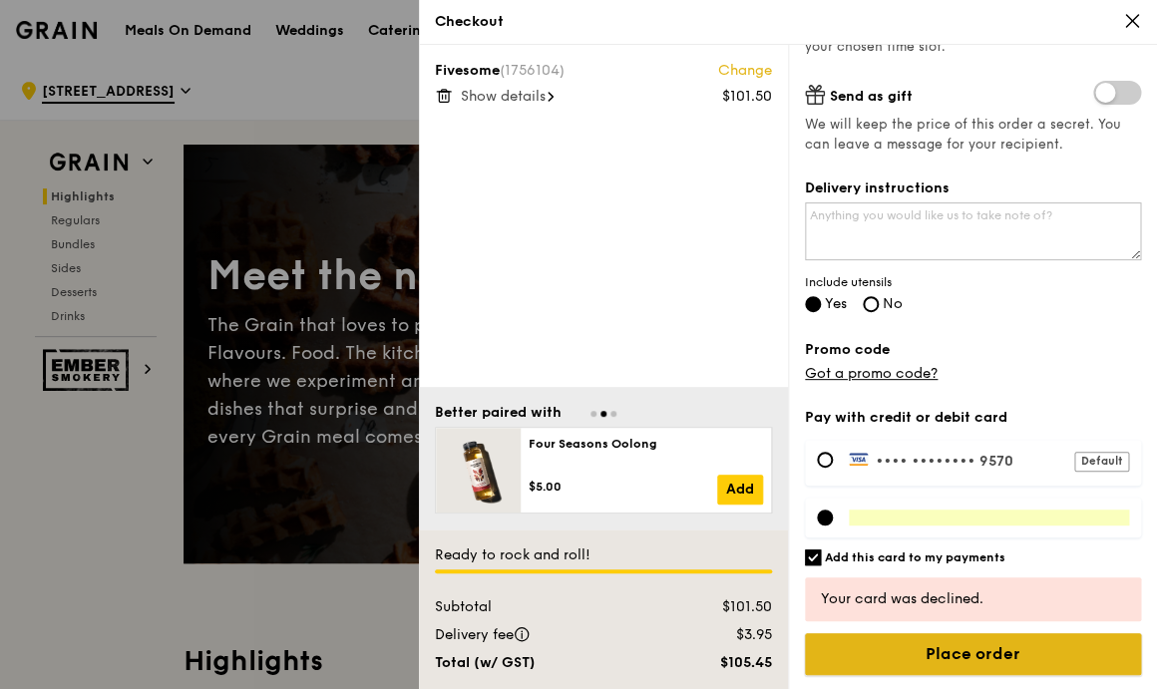
click at [991, 663] on input "Place order" at bounding box center [973, 654] width 336 height 42
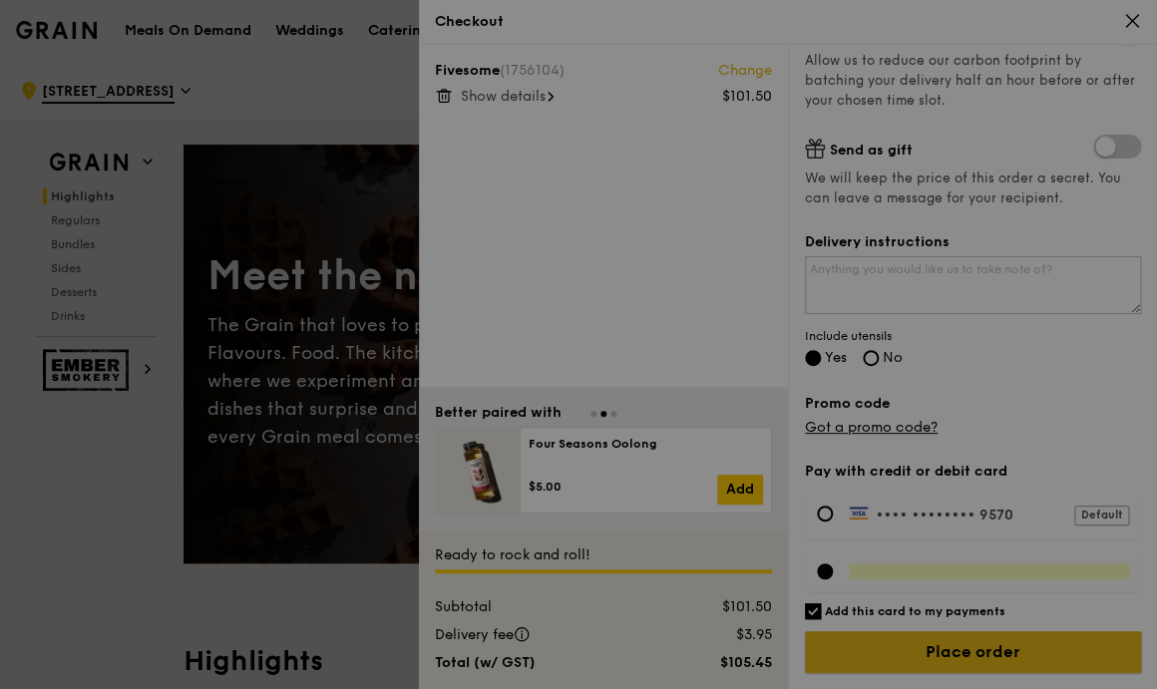
scroll to position [391, 0]
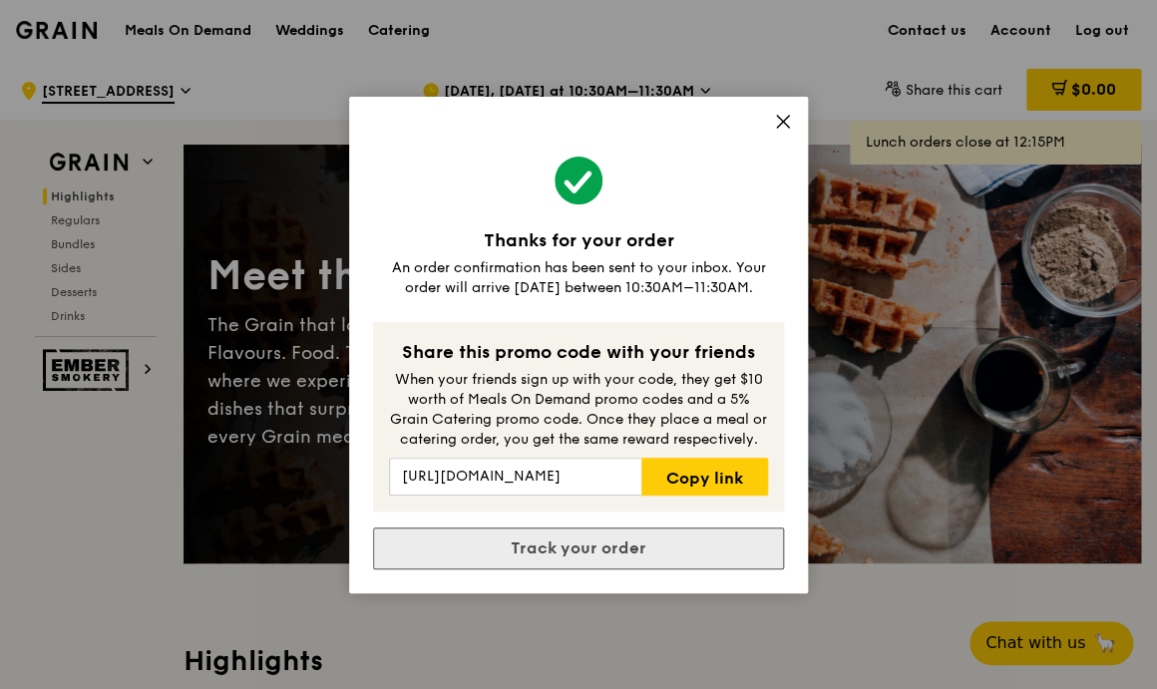
click at [646, 545] on link "Track your order" at bounding box center [578, 549] width 411 height 42
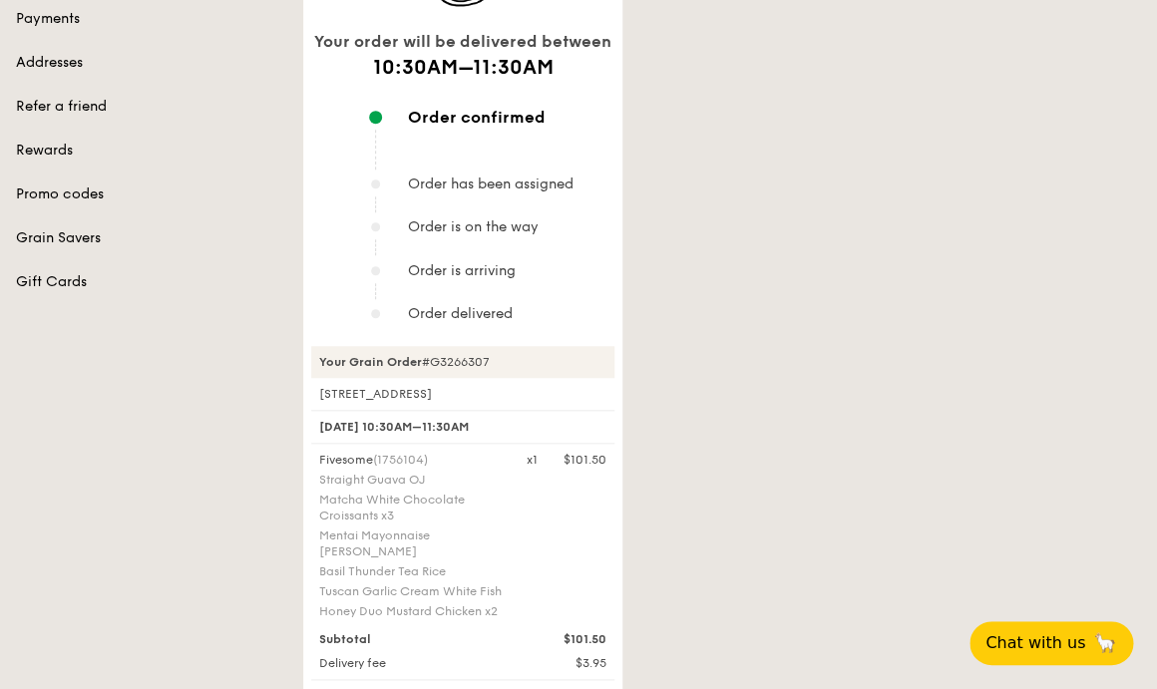
scroll to position [309, 0]
